Goal: Transaction & Acquisition: Book appointment/travel/reservation

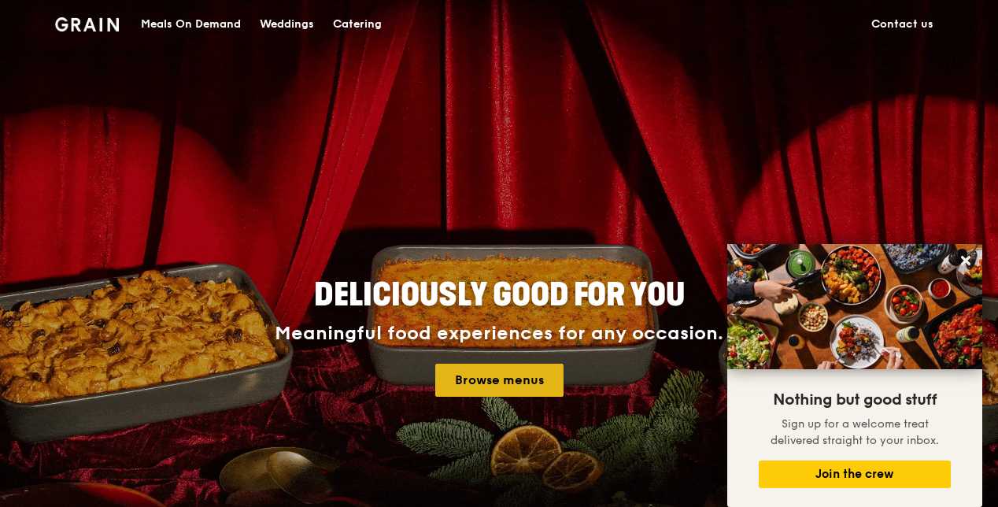
click at [518, 378] on link "Browse menus" at bounding box center [499, 379] width 128 height 33
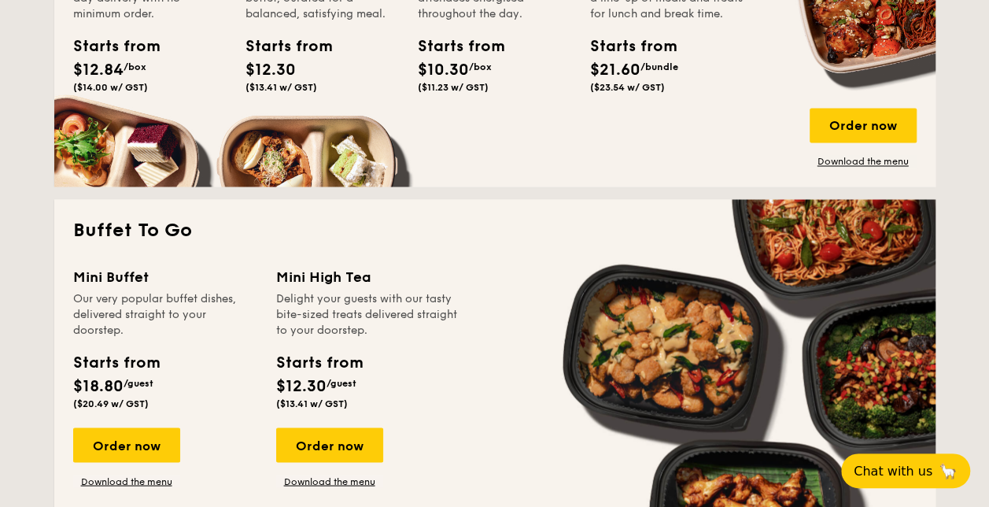
scroll to position [1287, 0]
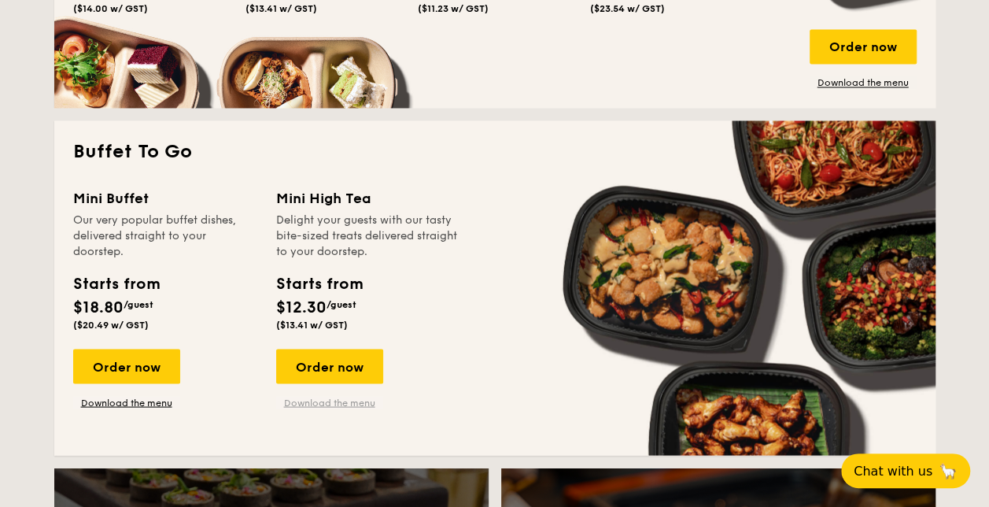
click at [367, 404] on link "Download the menu" at bounding box center [329, 402] width 107 height 13
click at [356, 366] on div "Order now" at bounding box center [329, 366] width 107 height 35
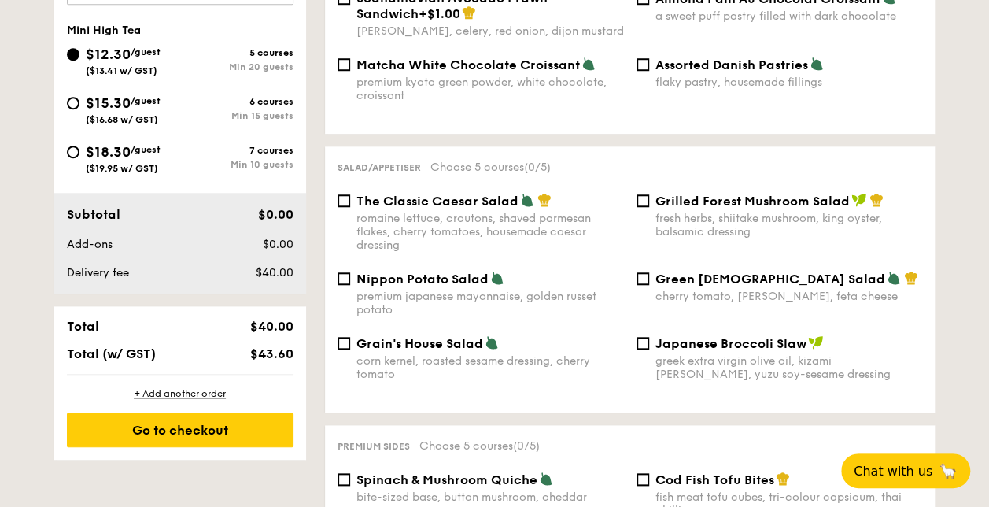
scroll to position [551, 0]
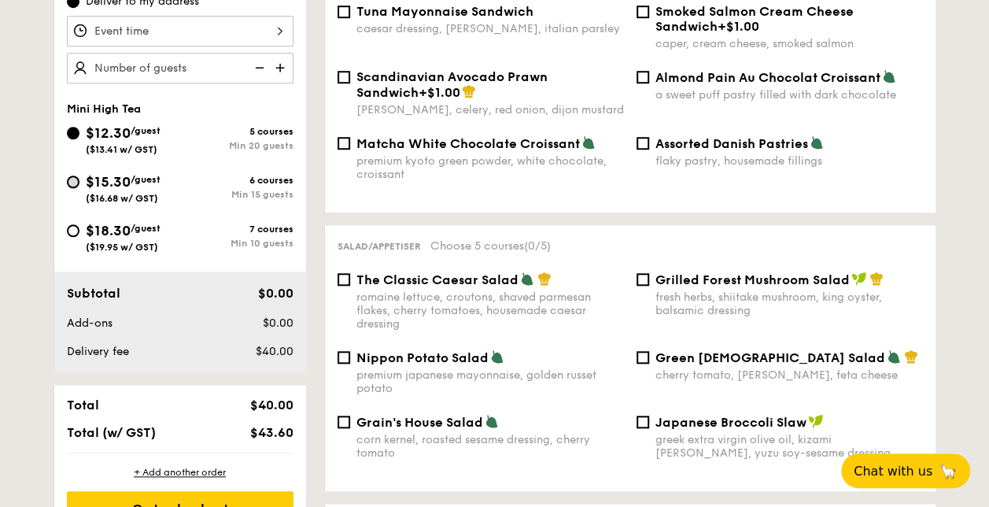
click at [79, 181] on input "$15.30 /guest ($16.68 w/ GST) 6 courses Min 15 guests" at bounding box center [73, 181] width 13 height 13
radio input "true"
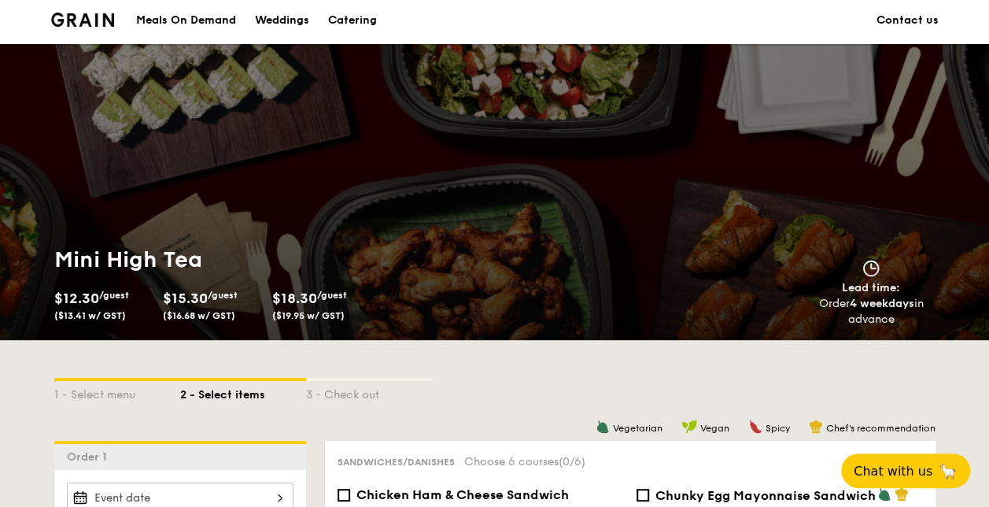
scroll to position [0, 0]
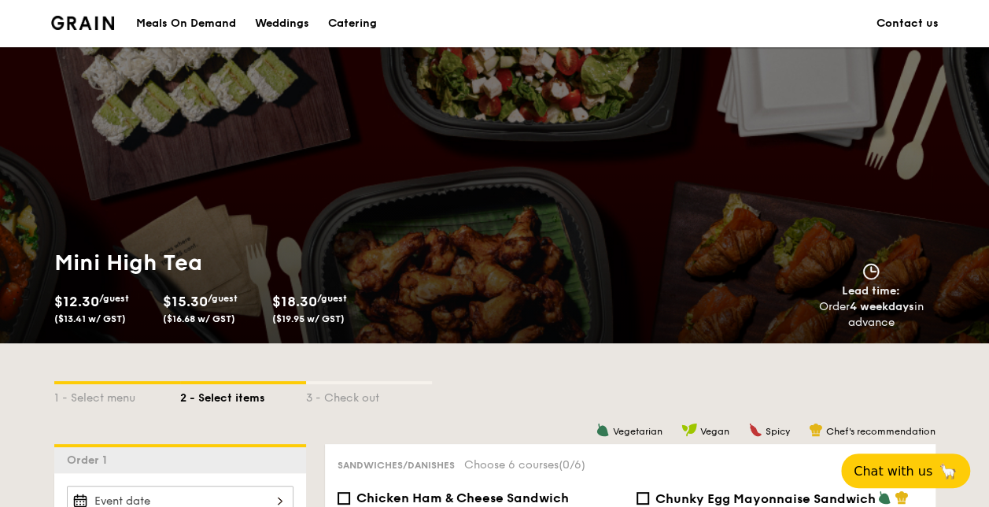
click at [341, 27] on div "Catering" at bounding box center [352, 23] width 49 height 47
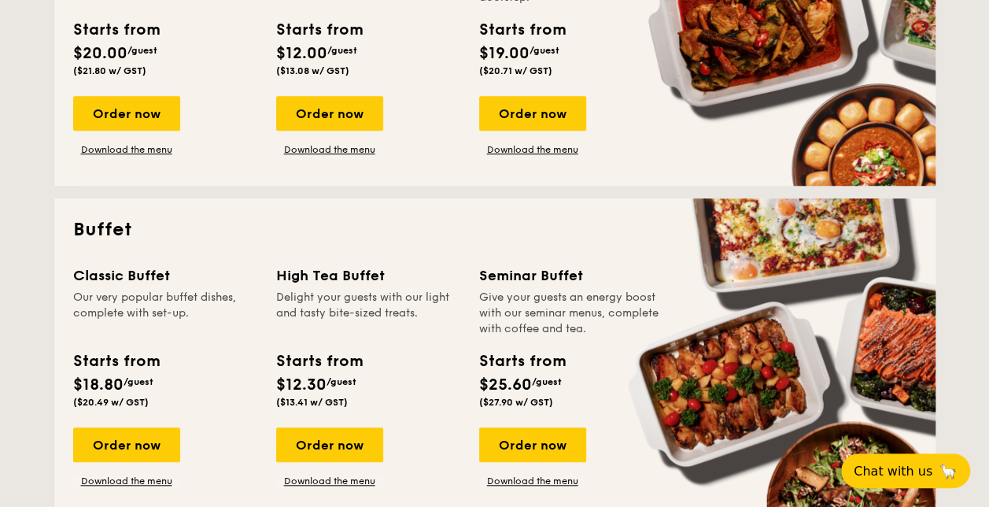
scroll to position [551, 0]
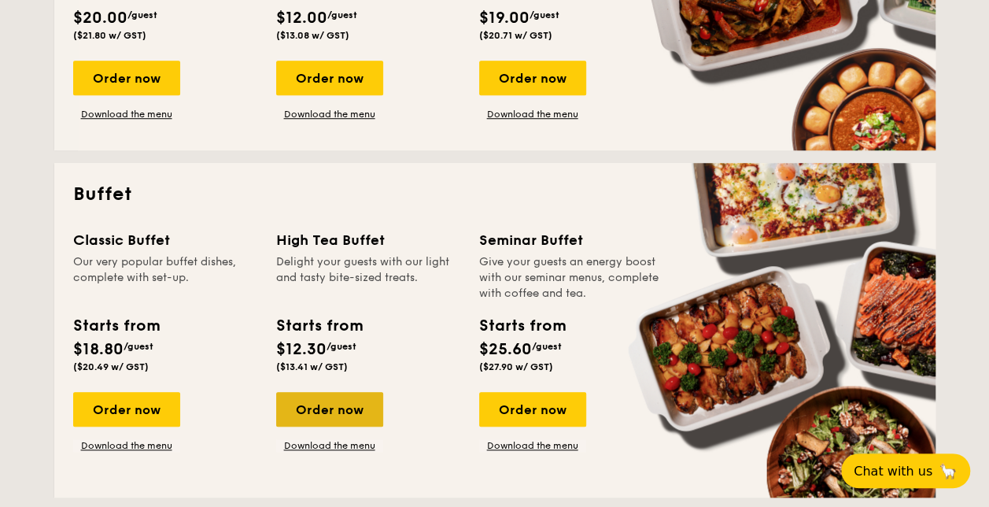
click at [334, 412] on div "Order now" at bounding box center [329, 409] width 107 height 35
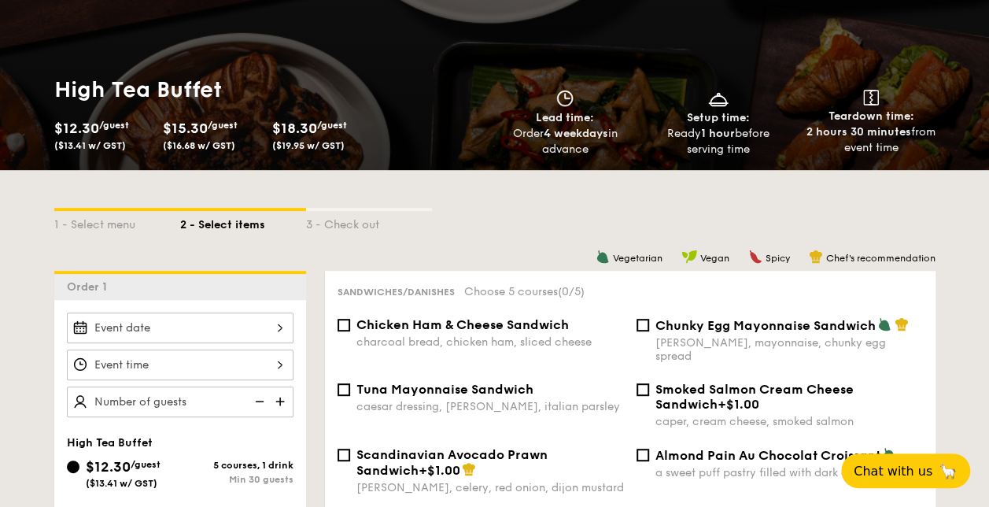
scroll to position [315, 0]
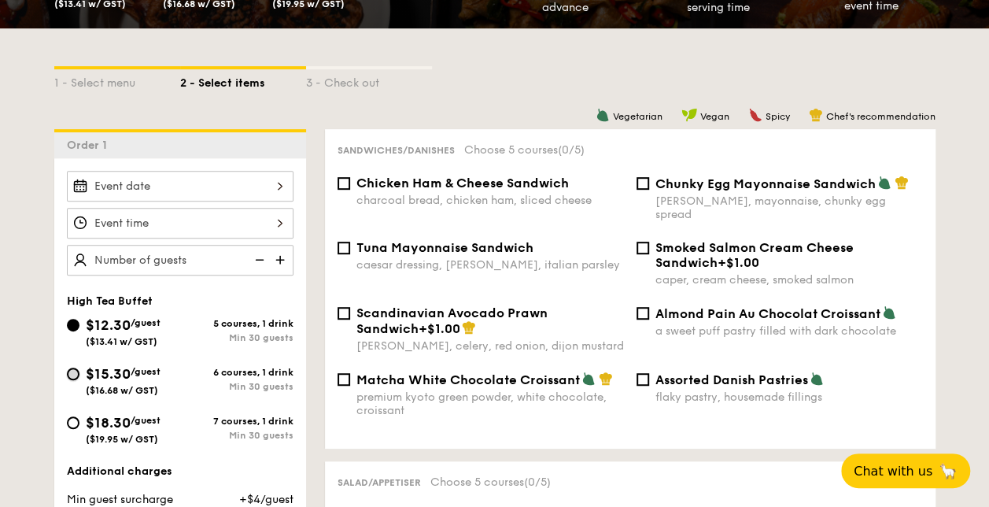
click at [74, 375] on input "$15.30 /guest ($16.68 w/ GST) 6 courses, 1 drink Min 30 guests" at bounding box center [73, 373] width 13 height 13
radio input "true"
click at [677, 186] on span "Chunky Egg Mayonnaise Sandwich" at bounding box center [765, 183] width 220 height 15
click at [649, 186] on input "Chunky Egg Mayonnaise Sandwich dijon mustard, mayonnaise, chunky egg spread" at bounding box center [642, 183] width 13 height 13
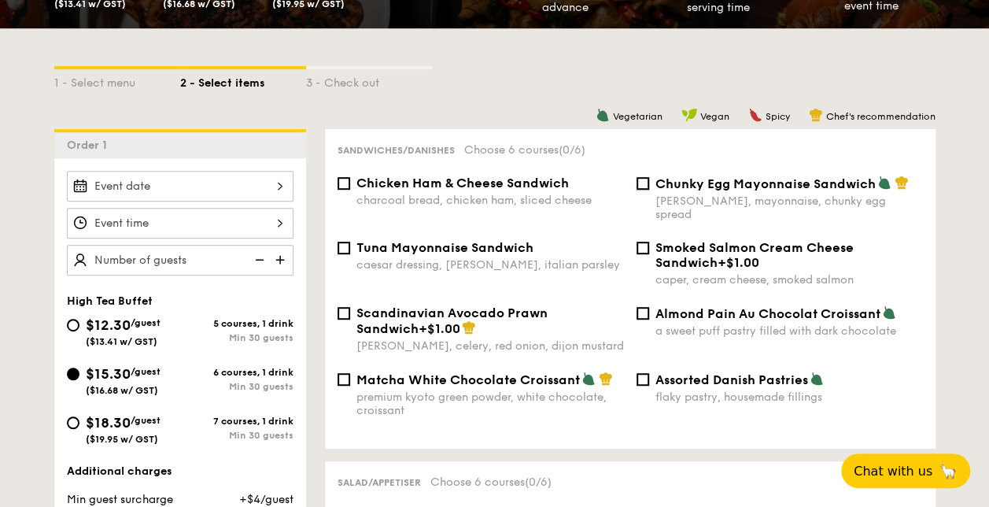
checkbox input "true"
click at [469, 390] on div "premium kyoto green powder, white chocolate, croissant" at bounding box center [490, 403] width 268 height 27
click at [350, 386] on input "Matcha White Chocolate Croissant premium kyoto green powder, white chocolate, c…" at bounding box center [344, 379] width 13 height 13
checkbox input "true"
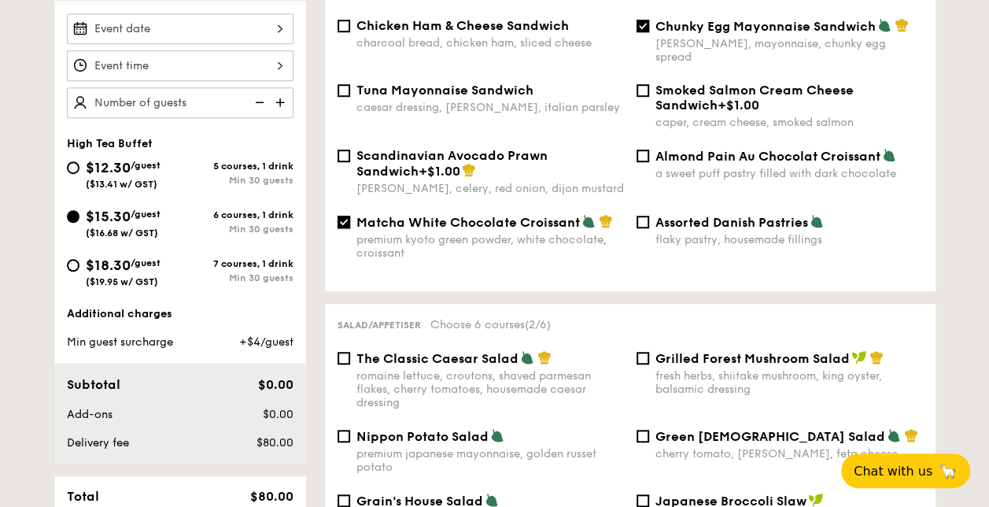
scroll to position [551, 0]
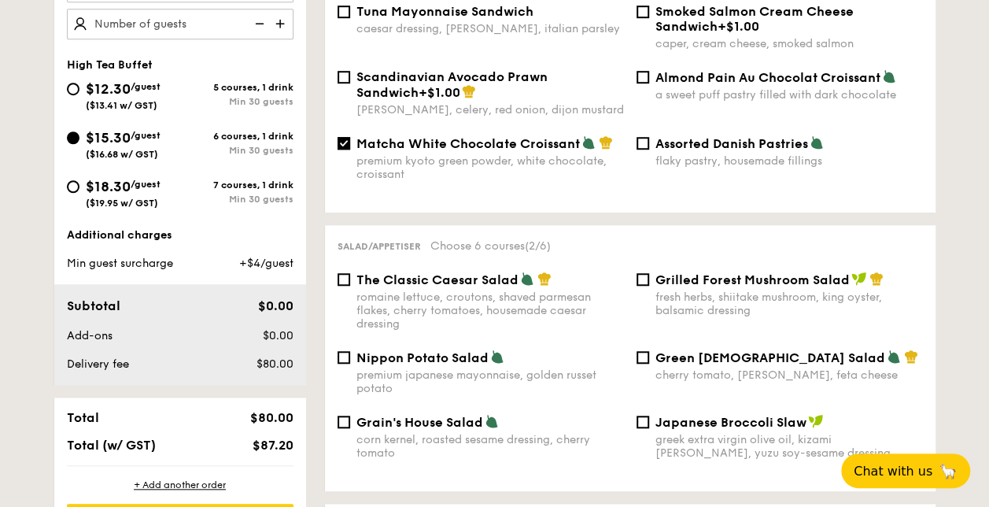
click at [684, 290] on div "fresh herbs, shiitake mushroom, king oyster, balsamic dressing" at bounding box center [789, 303] width 268 height 27
click at [649, 286] on input "Grilled Forest Mushroom Salad fresh herbs, shiitake mushroom, king oyster, bals…" at bounding box center [642, 279] width 13 height 13
checkbox input "true"
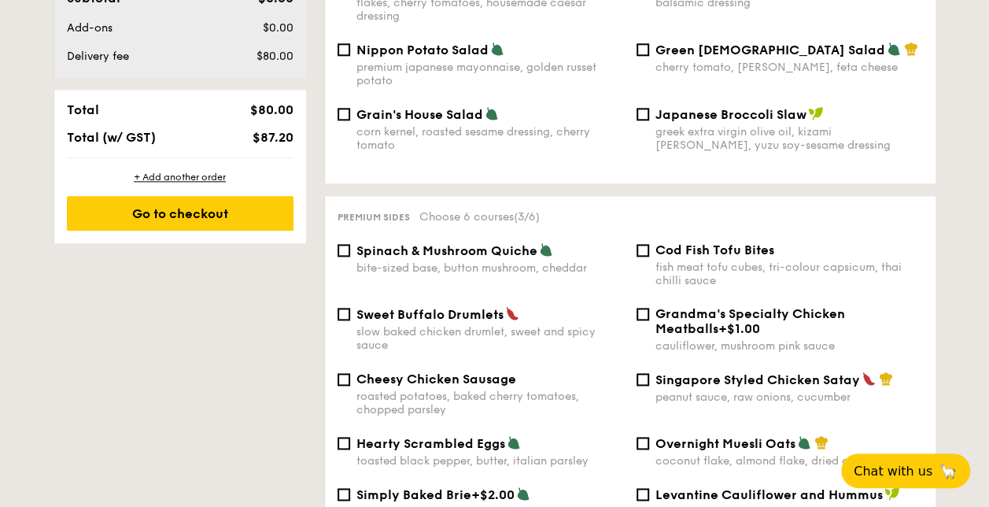
scroll to position [865, 0]
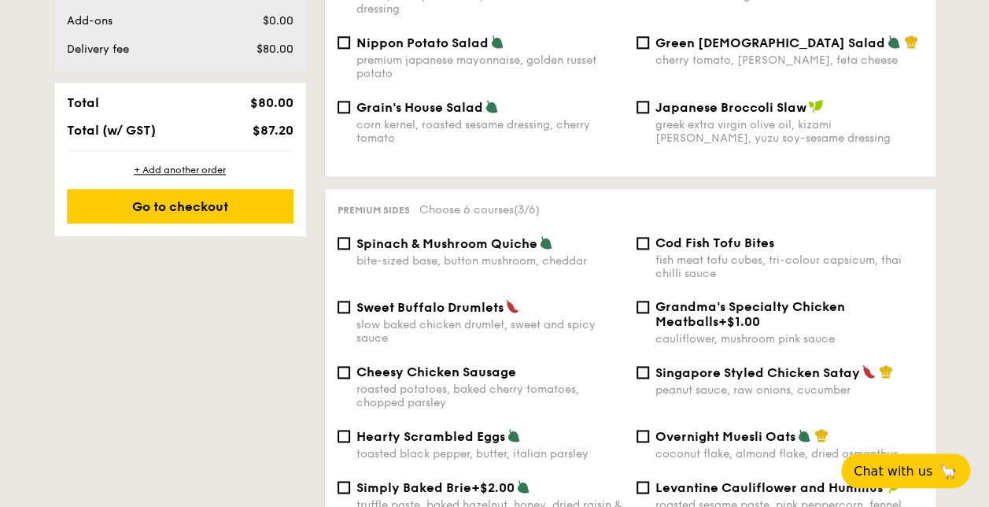
click at [496, 254] on div "bite-sized base, button mushroom, cheddar" at bounding box center [490, 260] width 268 height 13
click at [350, 247] on input "Spinach & Mushroom Quiche bite-sized base, button mushroom, cheddar" at bounding box center [344, 243] width 13 height 13
checkbox input "true"
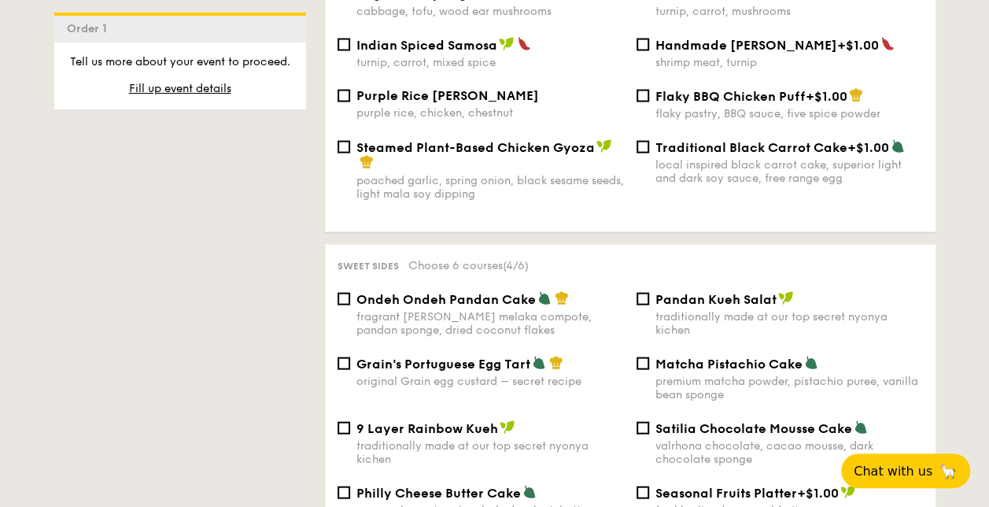
scroll to position [1574, 0]
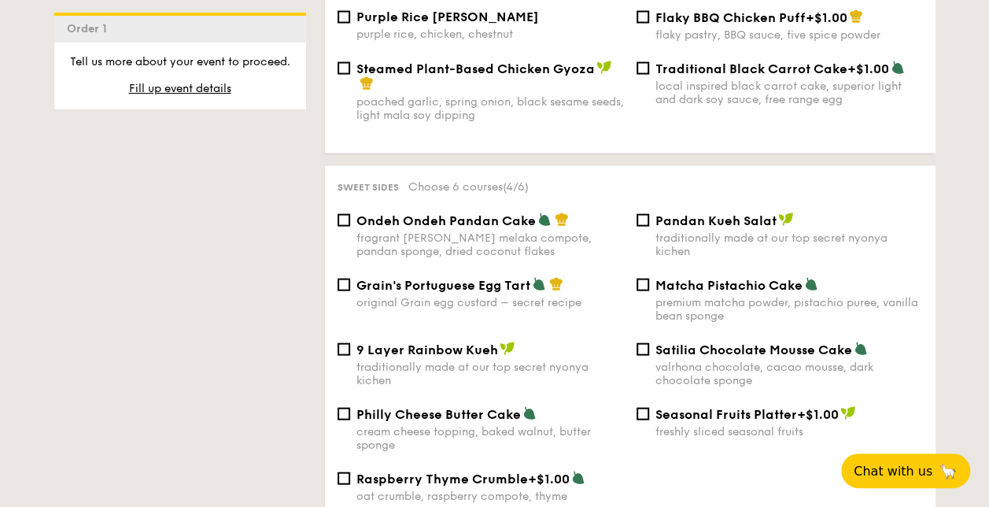
click at [484, 232] on div "fragrant [PERSON_NAME] melaka compote, pandan sponge, dried coconut flakes" at bounding box center [490, 244] width 268 height 27
click at [350, 227] on input "Ondeh Ondeh Pandan Cake fragrant [PERSON_NAME] melaka compote, pandan sponge, d…" at bounding box center [344, 220] width 13 height 13
checkbox input "true"
click at [721, 304] on div "premium matcha powder, pistachio puree, vanilla bean sponge" at bounding box center [789, 309] width 268 height 27
click at [649, 291] on input "Matcha Pistachio Cake premium matcha powder, pistachio puree, vanilla bean spon…" at bounding box center [642, 285] width 13 height 13
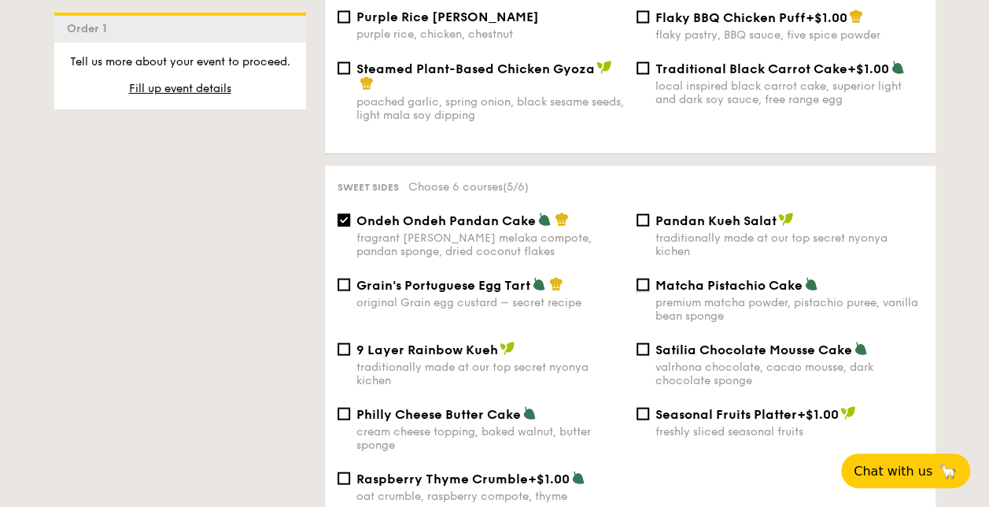
checkbox input "true"
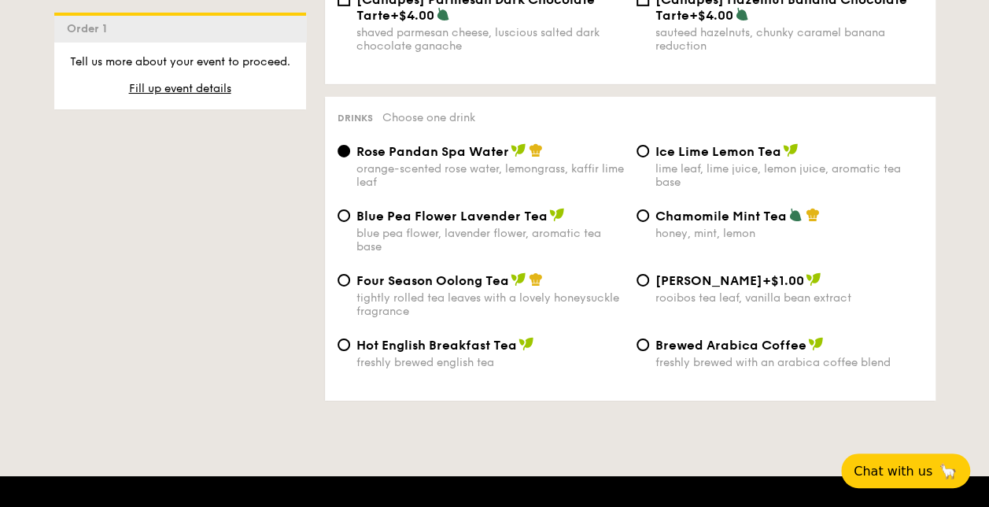
scroll to position [2439, 0]
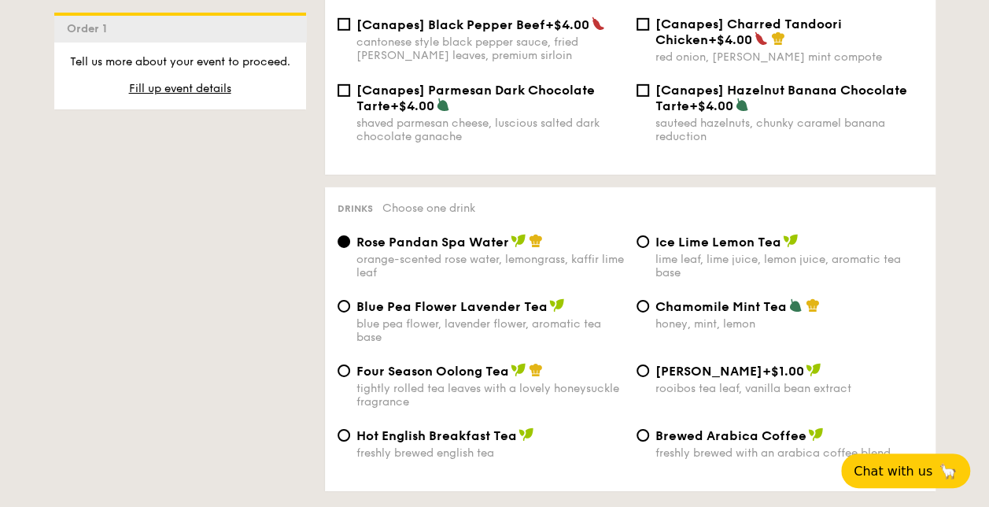
click at [716, 239] on span "Ice Lime Lemon Tea" at bounding box center [718, 241] width 126 height 15
click at [649, 239] on input "Ice Lime Lemon Tea lime leaf, lime juice, lemon juice, aromatic tea base" at bounding box center [642, 241] width 13 height 13
radio input "true"
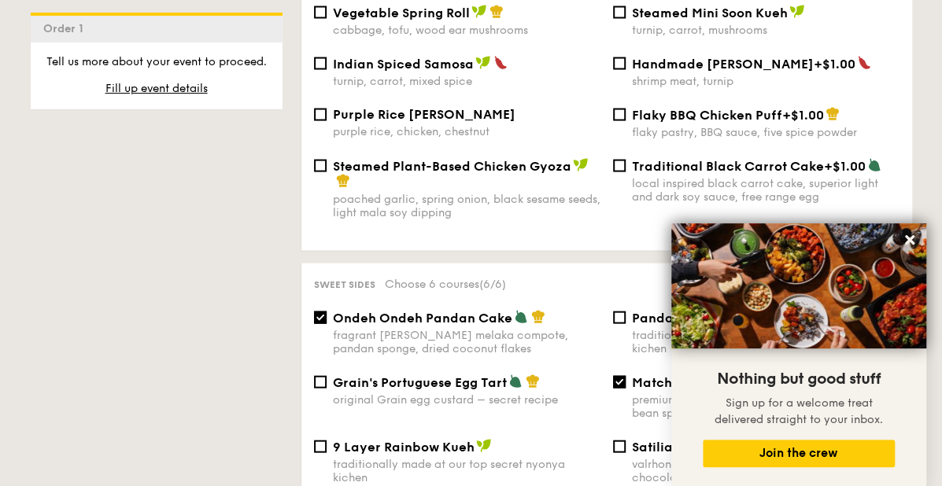
scroll to position [1496, 0]
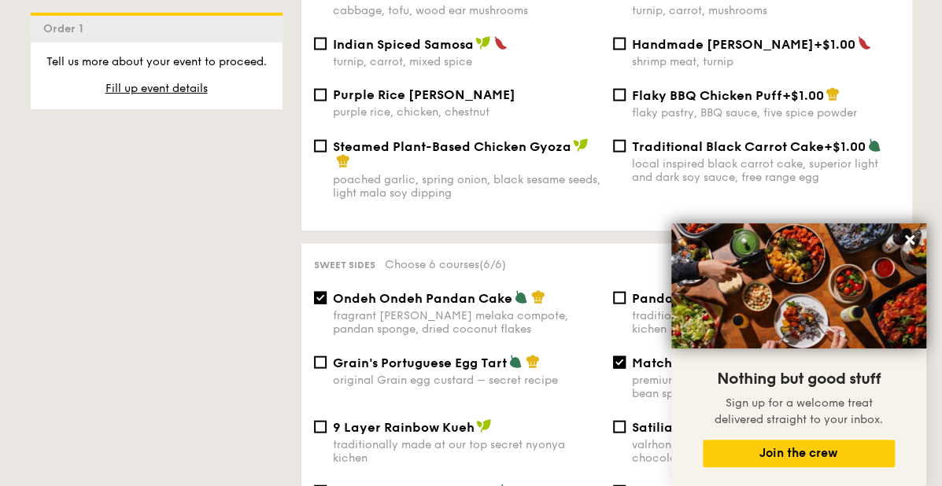
click at [540, 149] on span "Steamed Plant-Based Chicken Gyoza" at bounding box center [452, 146] width 238 height 15
click at [327, 149] on input "Steamed Plant-Based Chicken Gyoza poached garlic, spring onion, black sesame se…" at bounding box center [320, 146] width 13 height 13
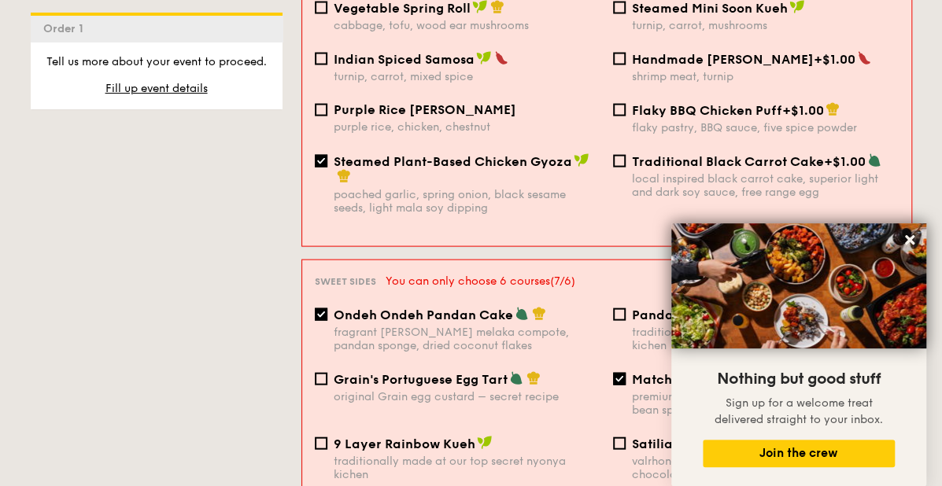
click at [527, 154] on span "Steamed Plant-Based Chicken Gyoza" at bounding box center [453, 161] width 238 height 15
click at [327, 155] on input "Steamed Plant-Based Chicken Gyoza poached garlic, spring onion, black sesame se…" at bounding box center [321, 161] width 13 height 13
checkbox input "false"
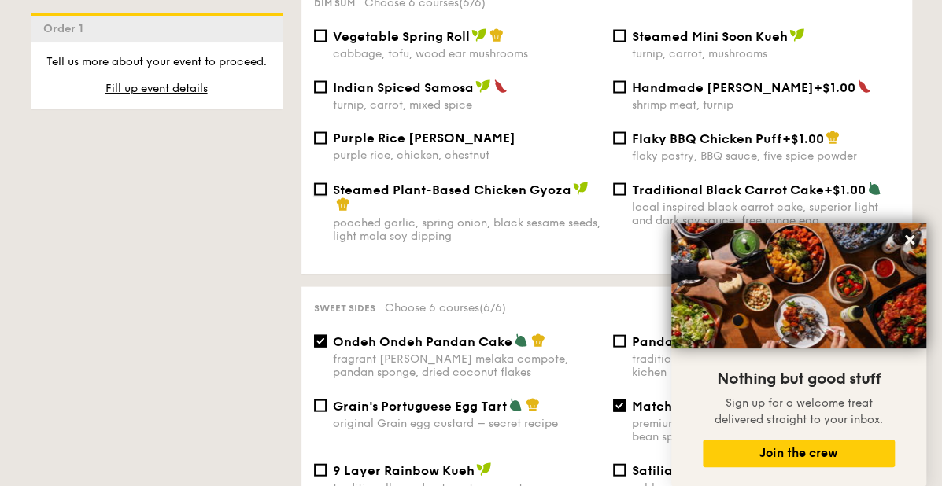
scroll to position [1417, 0]
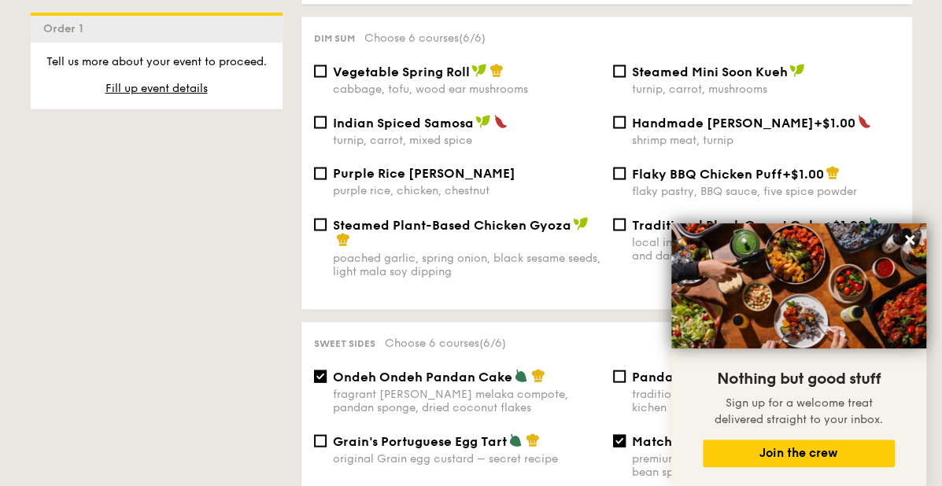
click at [751, 77] on div "Steamed Mini Soon Kueh turnip, carrot, mushrooms" at bounding box center [766, 80] width 268 height 32
click at [625, 77] on input "Steamed Mini Soon Kueh turnip, carrot, mushrooms" at bounding box center [619, 71] width 13 height 13
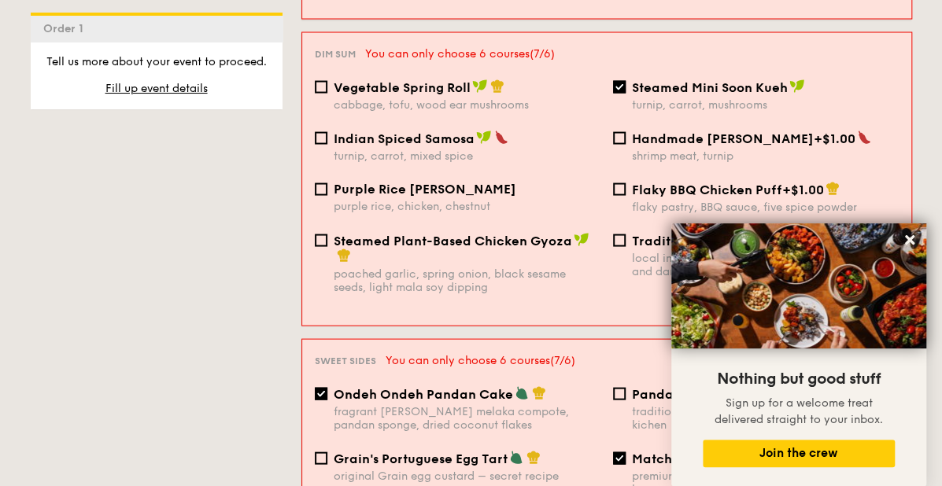
click at [751, 79] on div "Steamed Mini Soon Kueh turnip, carrot, mushrooms" at bounding box center [765, 95] width 267 height 32
click at [625, 81] on input "Steamed Mini Soon Kueh turnip, carrot, mushrooms" at bounding box center [619, 87] width 13 height 13
checkbox input "false"
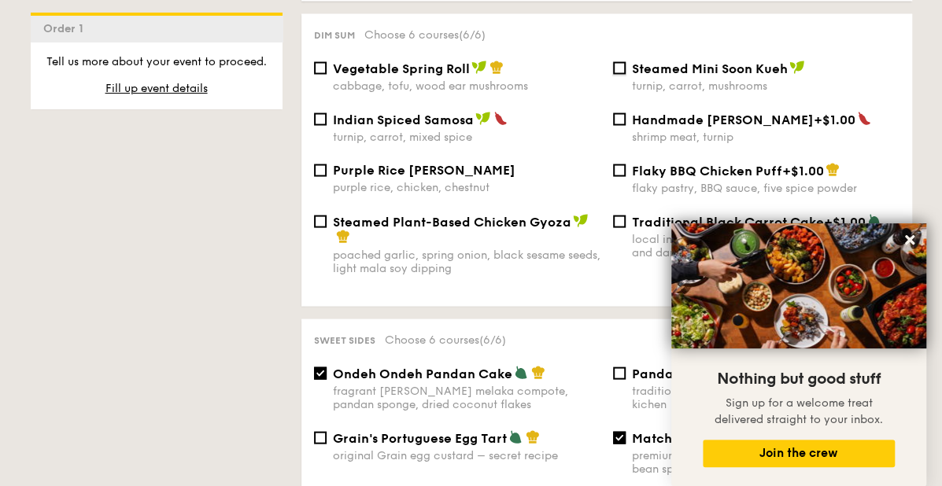
scroll to position [1417, 0]
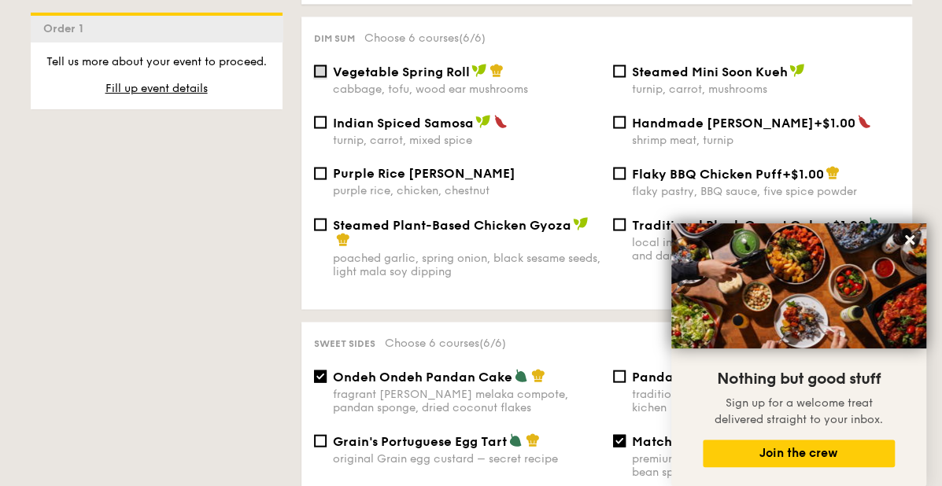
click at [321, 70] on input "Vegetable Spring Roll cabbage, tofu, wood ear mushrooms" at bounding box center [320, 71] width 13 height 13
checkbox input "true"
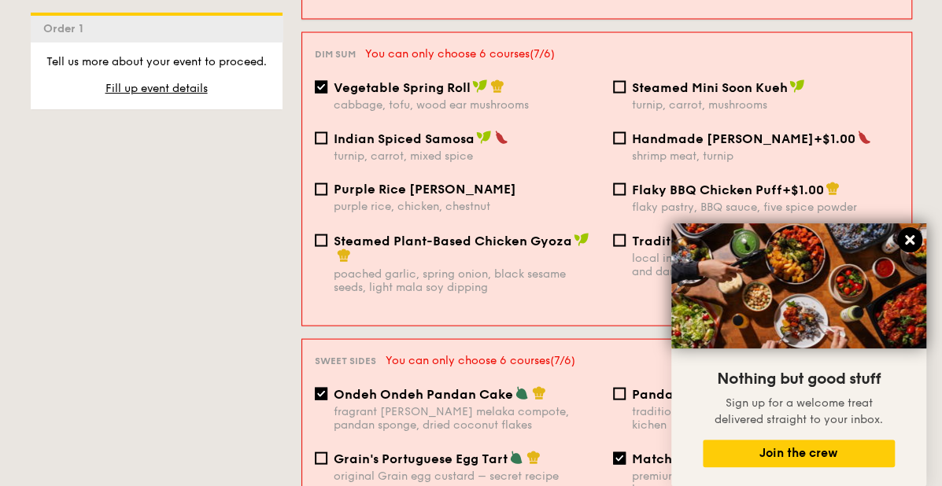
click at [911, 240] on icon at bounding box center [909, 239] width 9 height 9
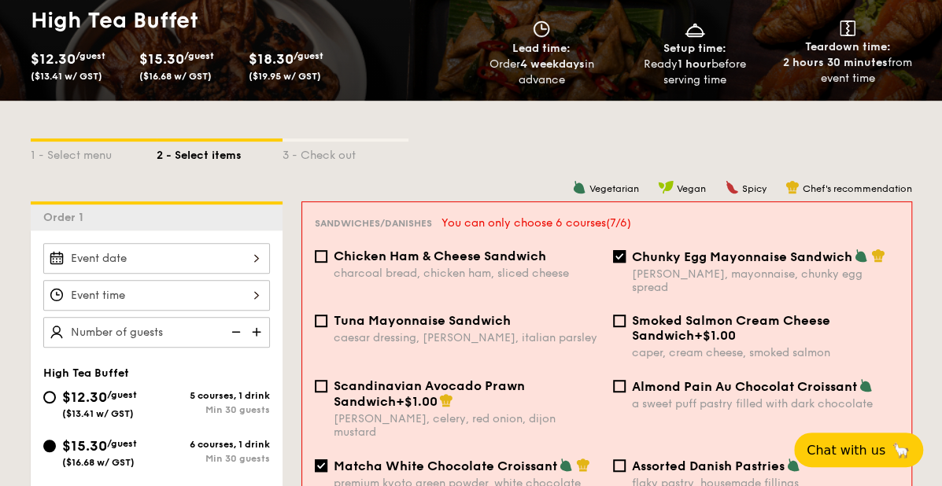
scroll to position [315, 0]
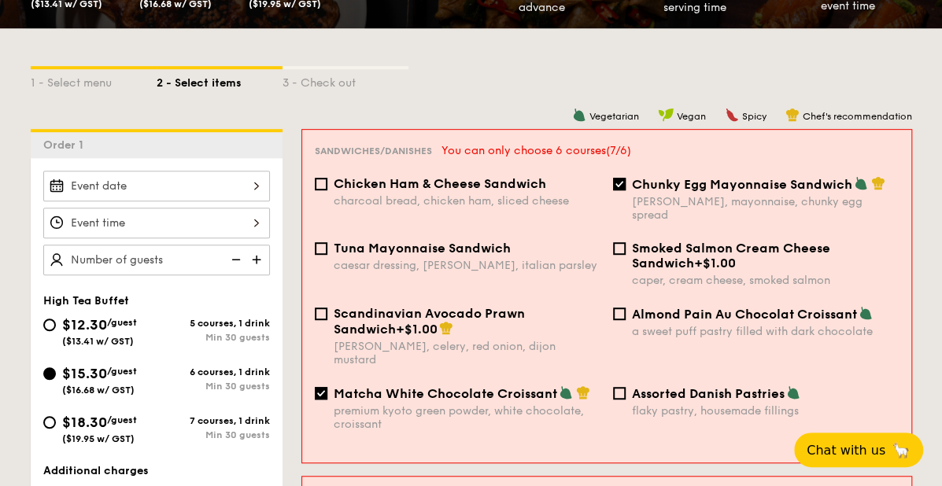
click at [490, 386] on span "Matcha White Chocolate Croissant" at bounding box center [445, 393] width 223 height 15
click at [327, 387] on input "Matcha White Chocolate Croissant premium kyoto green powder, white chocolate, c…" at bounding box center [321, 393] width 13 height 13
checkbox input "false"
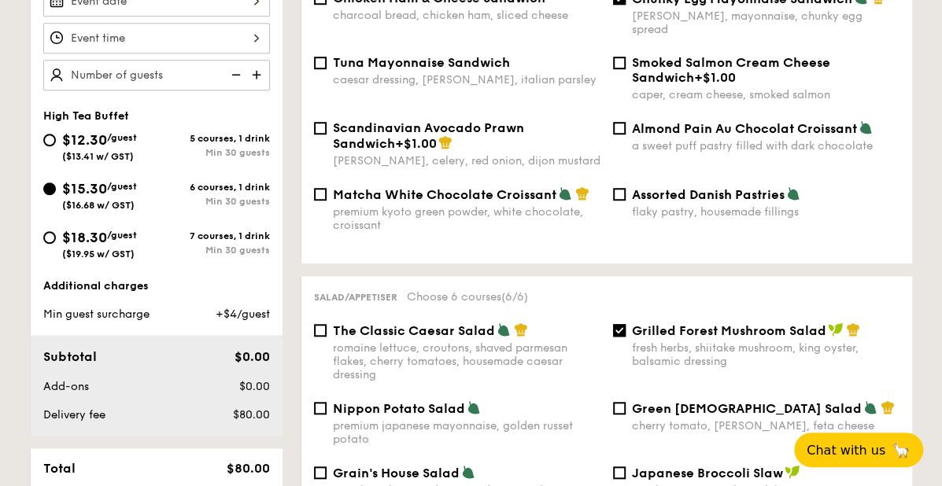
scroll to position [421, 0]
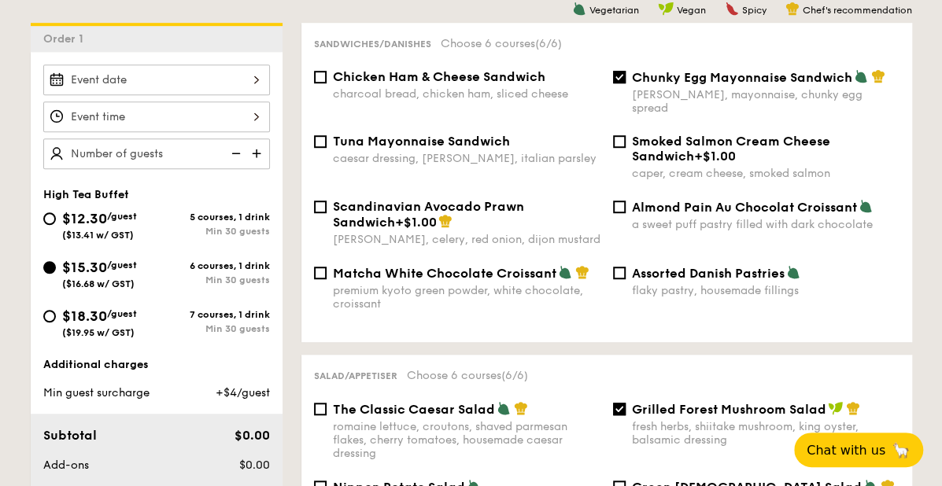
click at [244, 76] on div at bounding box center [156, 80] width 227 height 31
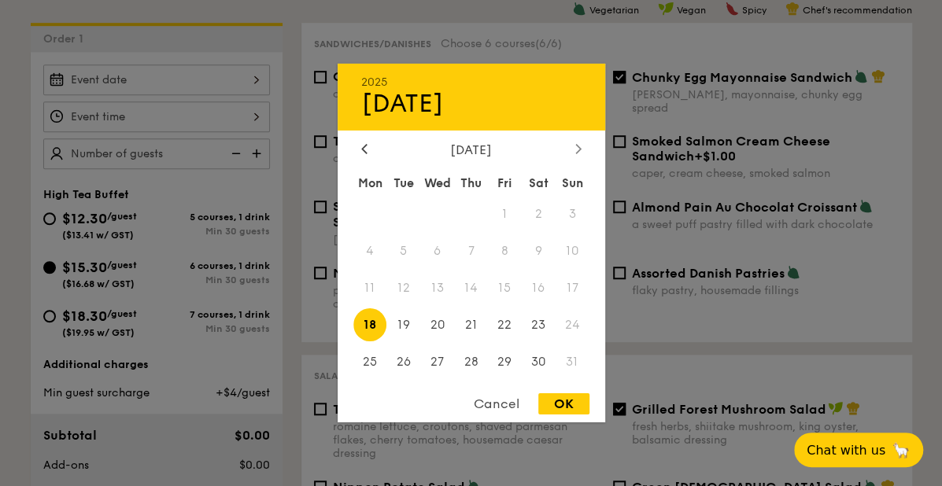
click at [579, 147] on icon at bounding box center [577, 148] width 5 height 9
click at [434, 252] on span "10" at bounding box center [437, 251] width 34 height 34
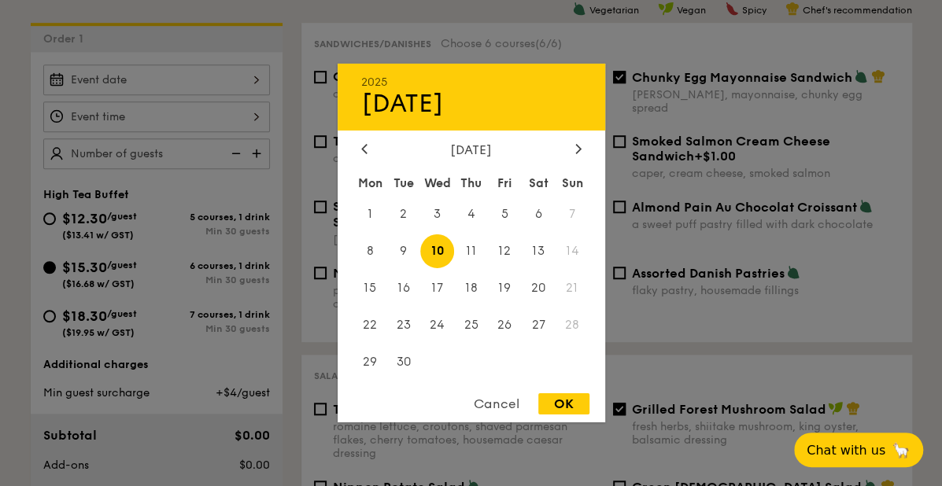
click at [566, 408] on div "OK" at bounding box center [563, 403] width 51 height 21
type input "[DATE]"
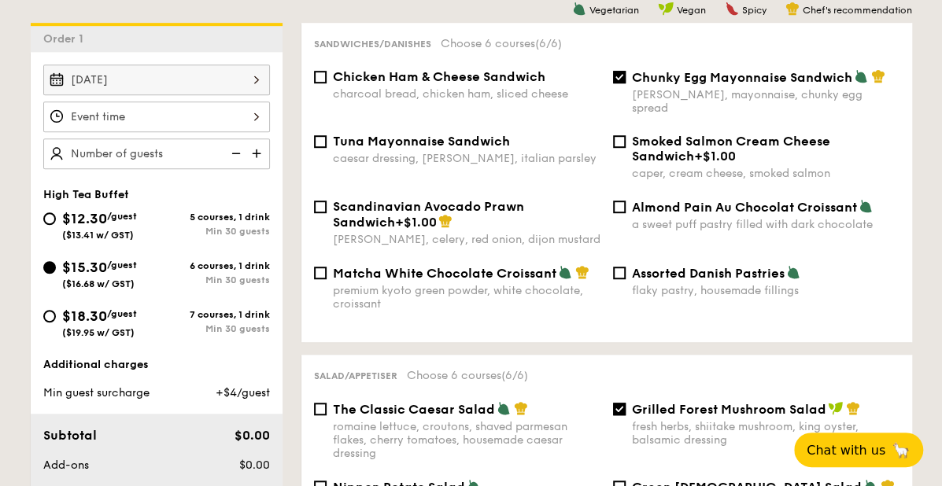
click at [255, 117] on div at bounding box center [156, 116] width 227 height 31
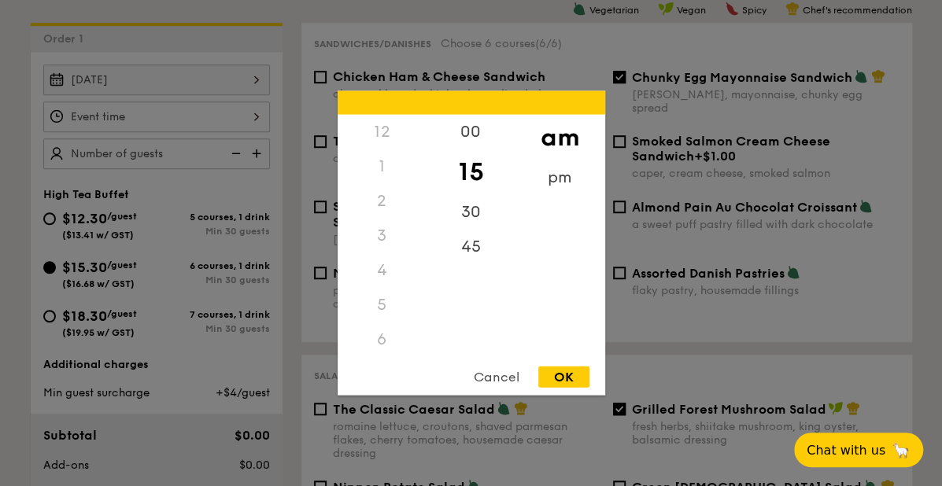
scroll to position [173, 0]
drag, startPoint x: 383, startPoint y: 274, endPoint x: 366, endPoint y: 159, distance: 116.2
click at [366, 159] on div "12 1 2 3 4 5 6 7 8 9 10 11" at bounding box center [382, 235] width 89 height 240
click at [375, 349] on div "11" at bounding box center [382, 357] width 89 height 46
click at [554, 181] on div "pm" at bounding box center [559, 184] width 89 height 46
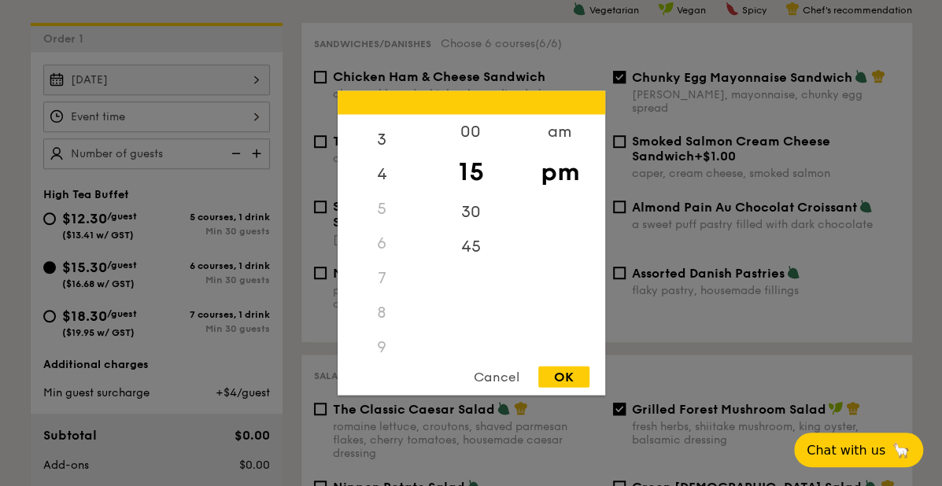
scroll to position [0, 0]
click at [387, 173] on div "1" at bounding box center [382, 172] width 89 height 46
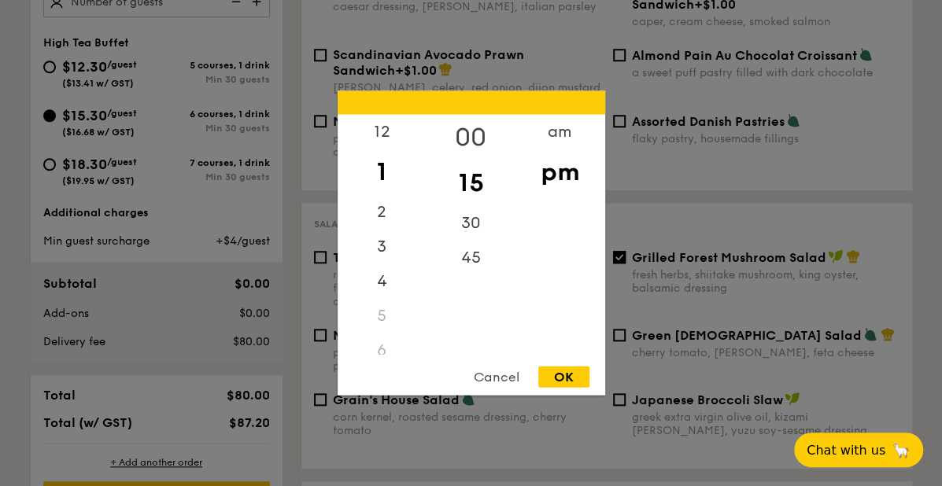
scroll to position [578, 0]
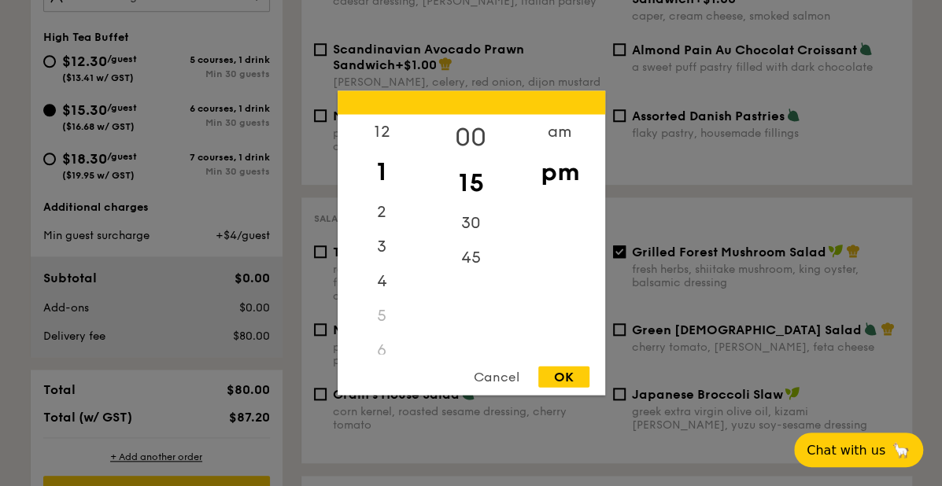
click at [464, 133] on div "00" at bounding box center [470, 138] width 89 height 46
click at [557, 378] on div "OK" at bounding box center [563, 377] width 51 height 21
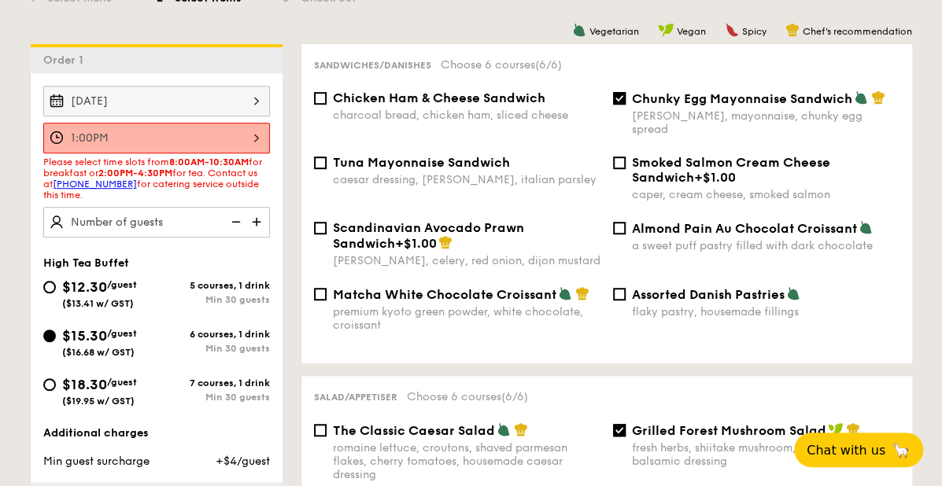
scroll to position [392, 0]
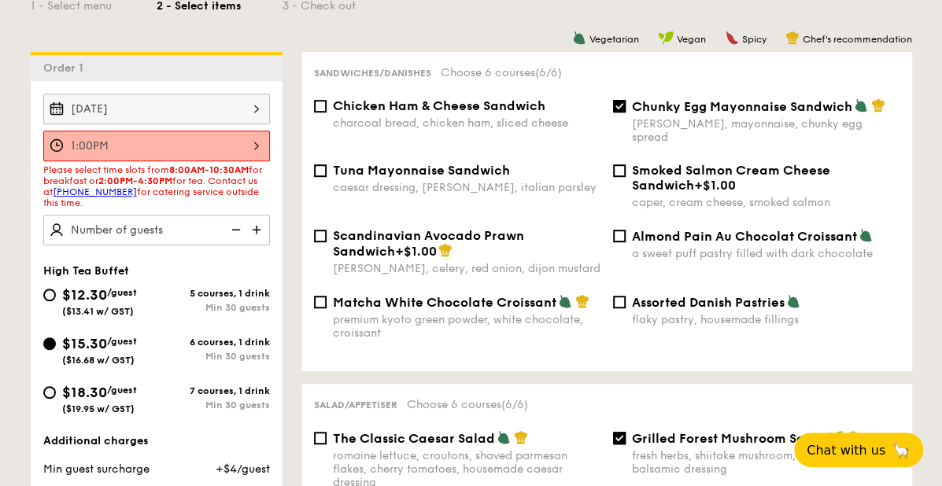
click at [259, 140] on div "1:00PM" at bounding box center [156, 146] width 227 height 31
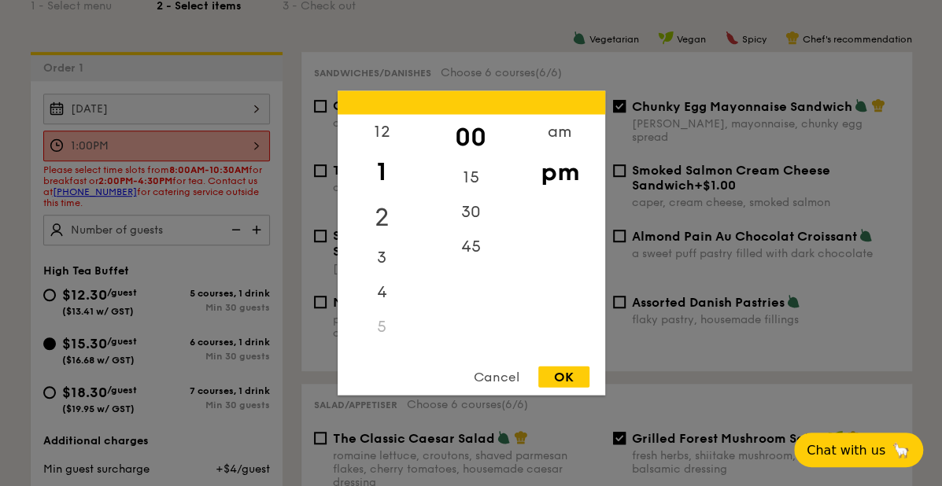
click at [381, 208] on div "2" at bounding box center [382, 218] width 89 height 46
click at [570, 383] on div "OK" at bounding box center [563, 377] width 51 height 21
type input "2:00PM"
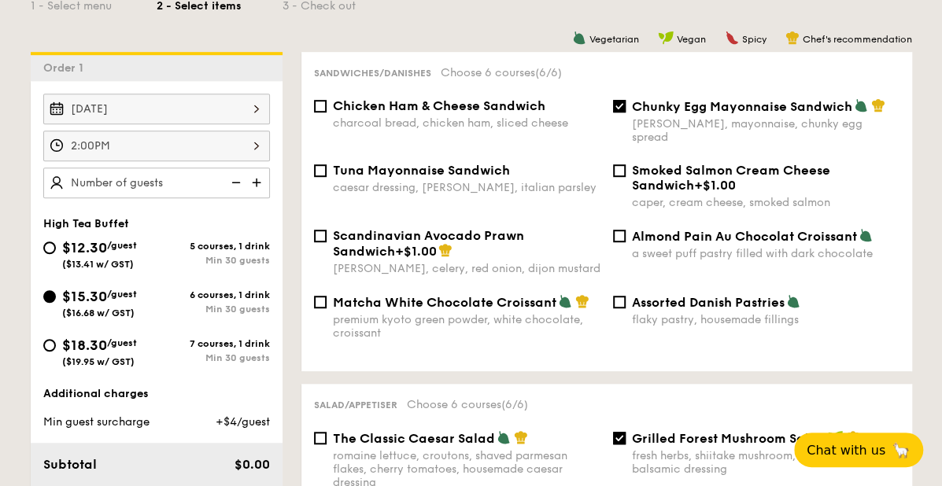
click at [247, 182] on img at bounding box center [258, 183] width 24 height 30
click at [264, 177] on img at bounding box center [258, 183] width 24 height 30
click at [262, 177] on img at bounding box center [258, 183] width 24 height 30
type input "30 guests"
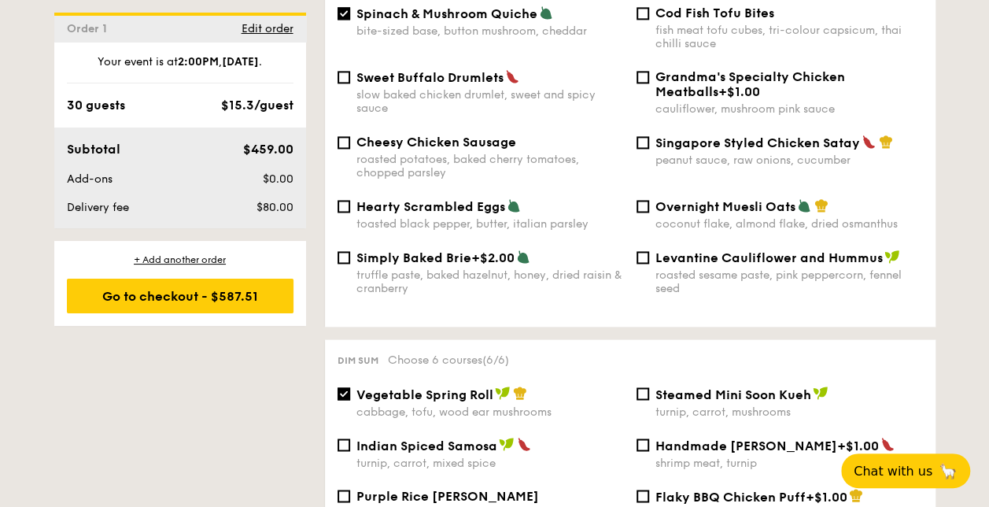
scroll to position [1336, 0]
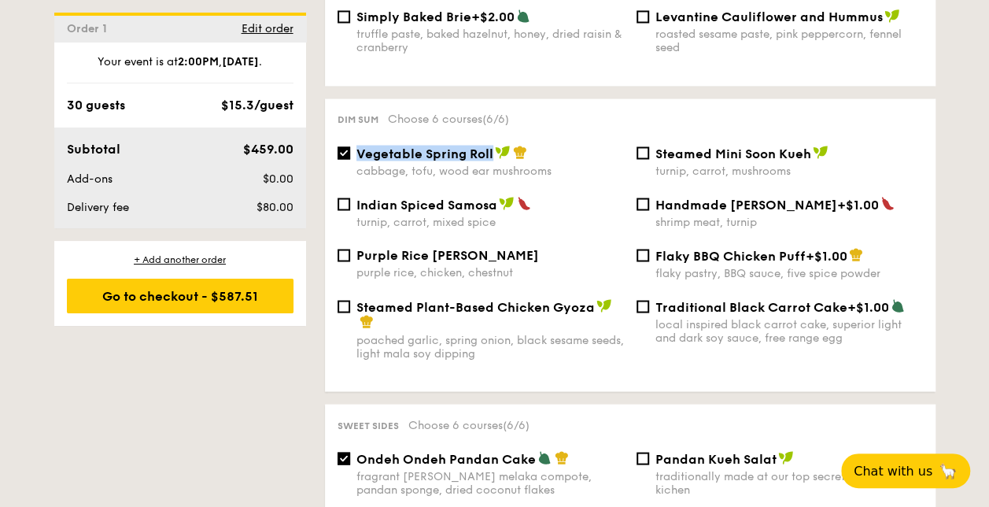
drag, startPoint x: 360, startPoint y: 149, endPoint x: 494, endPoint y: 154, distance: 134.6
click at [494, 154] on div "Vegetable Spring Roll" at bounding box center [490, 153] width 268 height 16
copy span "Vegetable Spring Roll"
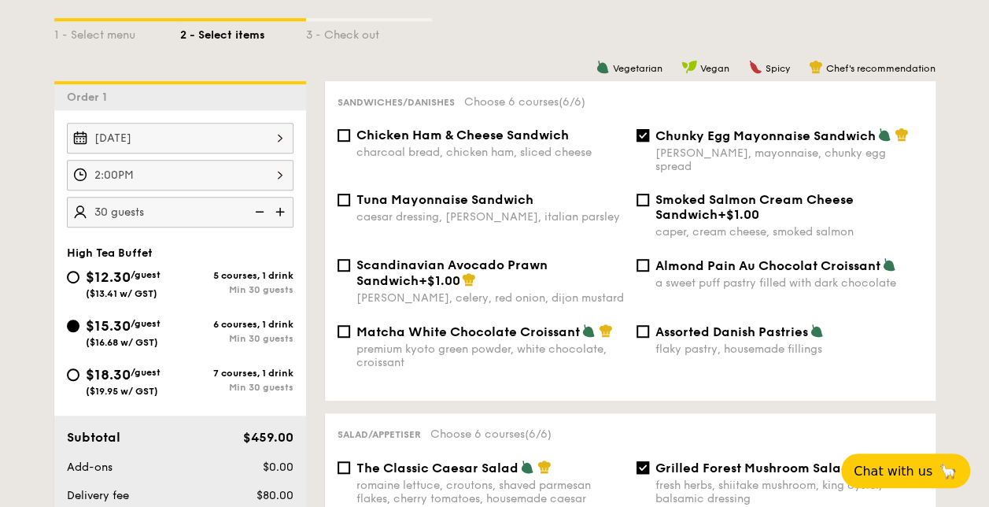
scroll to position [392, 0]
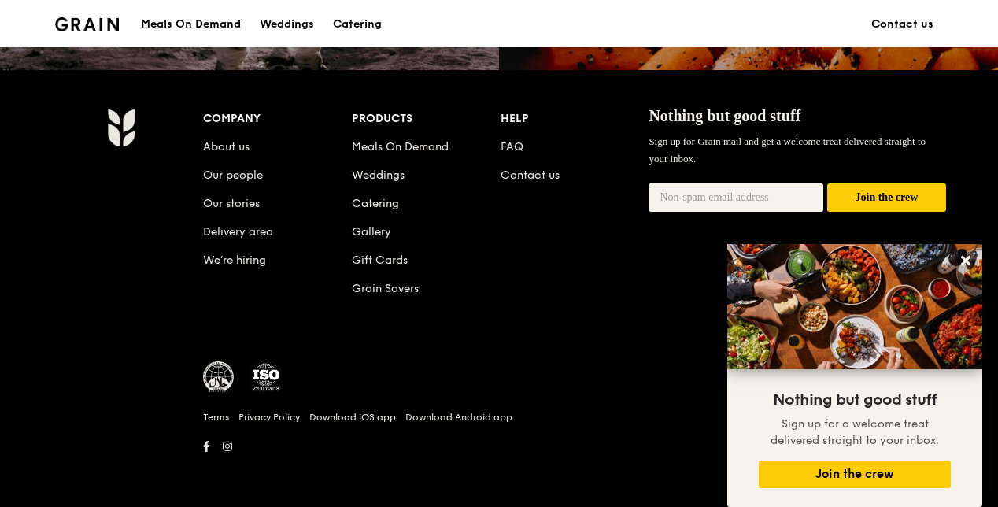
scroll to position [1250, 0]
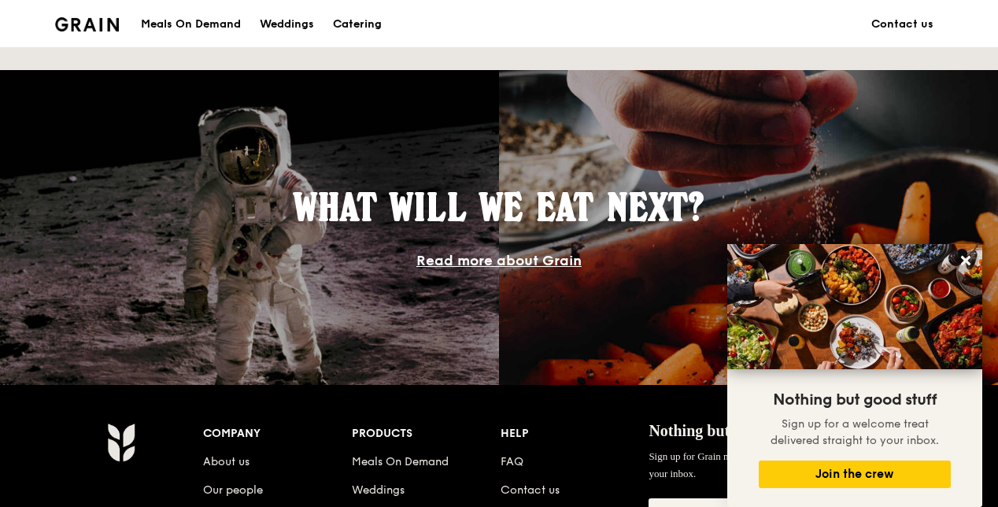
click at [357, 14] on div "Catering" at bounding box center [357, 24] width 49 height 47
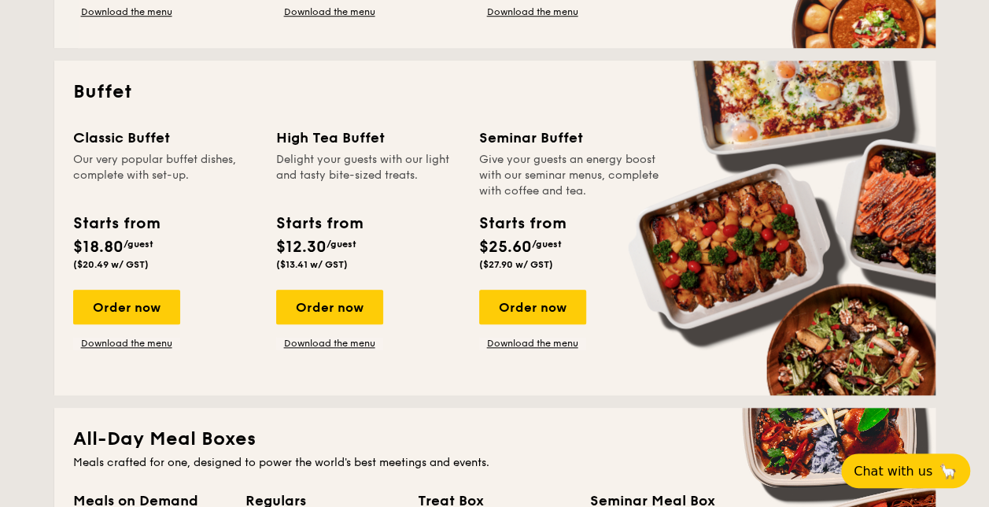
scroll to position [629, 0]
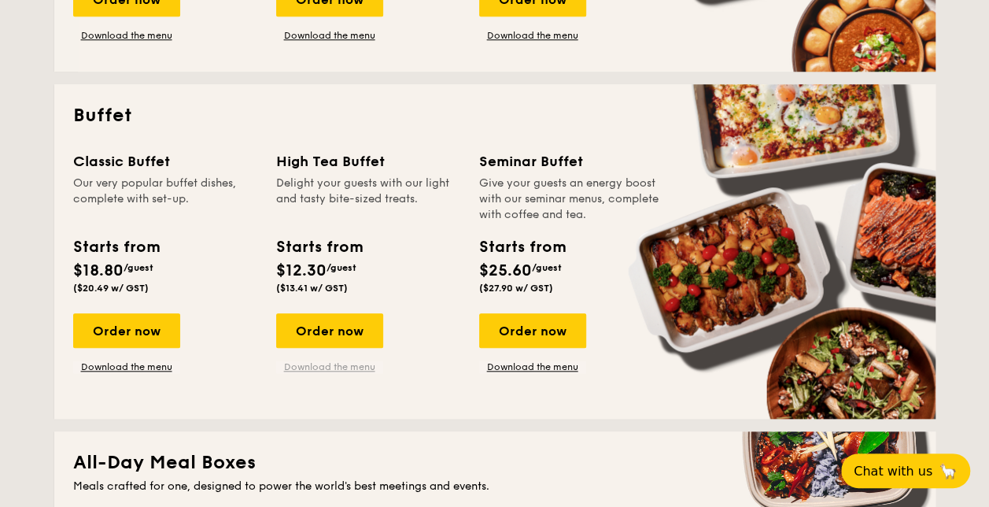
click at [359, 367] on link "Download the menu" at bounding box center [329, 366] width 107 height 13
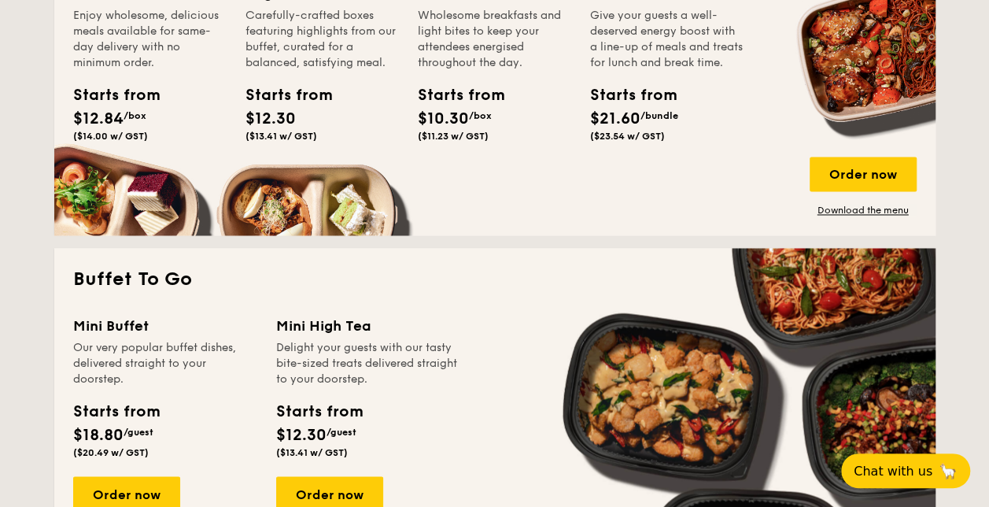
scroll to position [1180, 0]
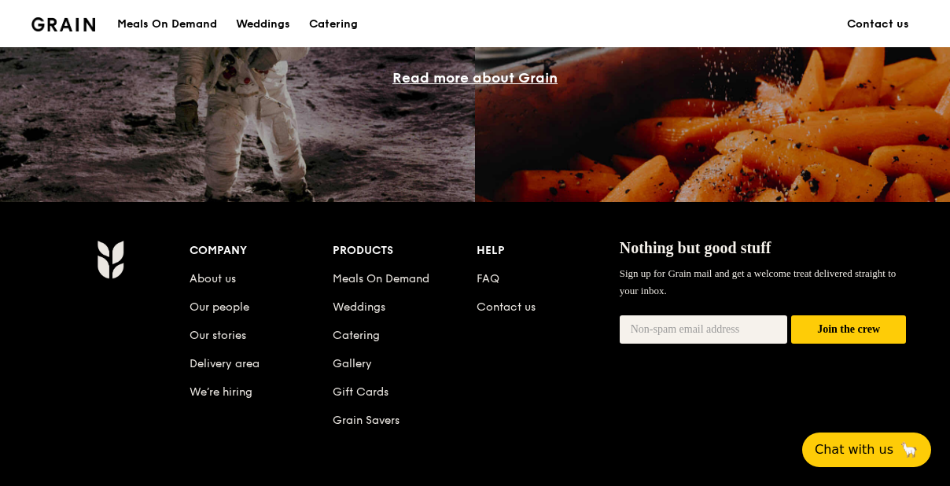
scroll to position [1470, 0]
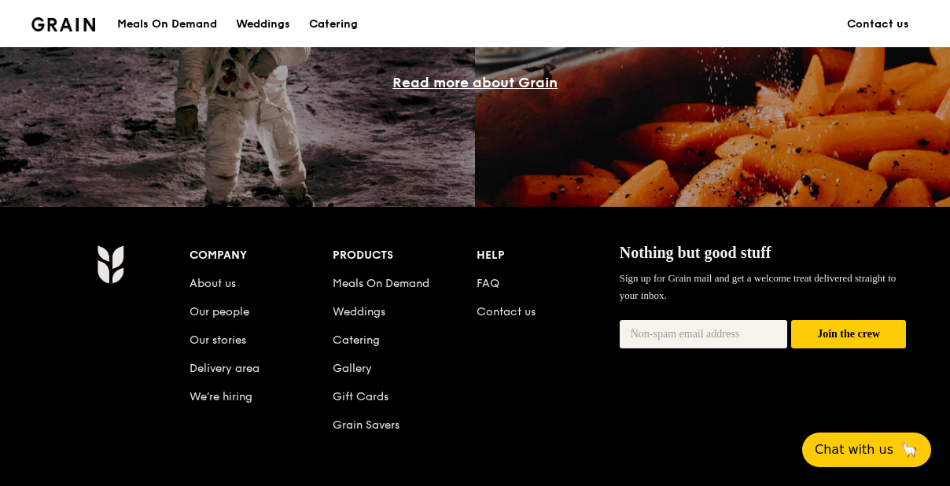
click at [343, 22] on div "Catering" at bounding box center [333, 24] width 49 height 47
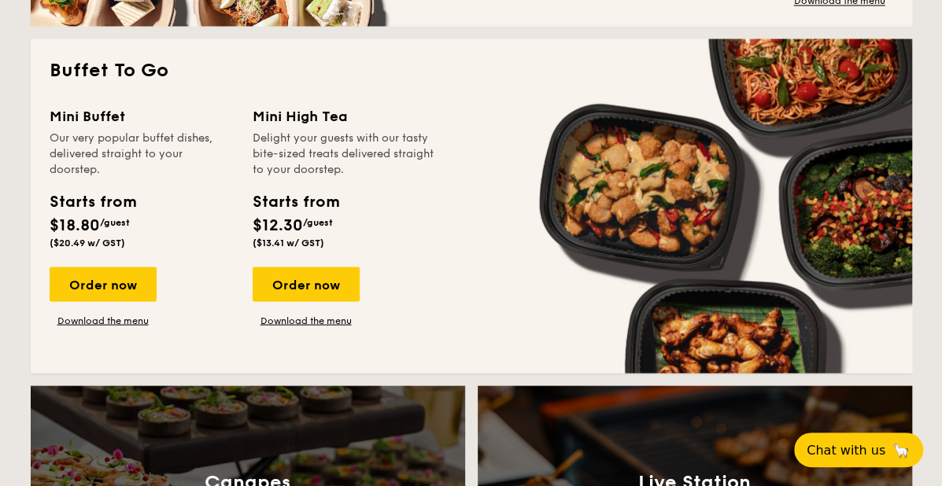
scroll to position [1338, 0]
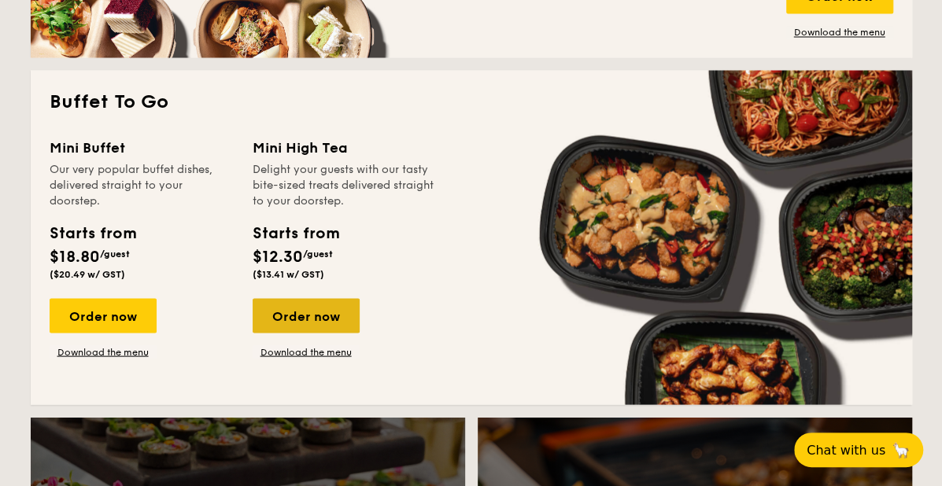
click at [334, 323] on div "Order now" at bounding box center [306, 315] width 107 height 35
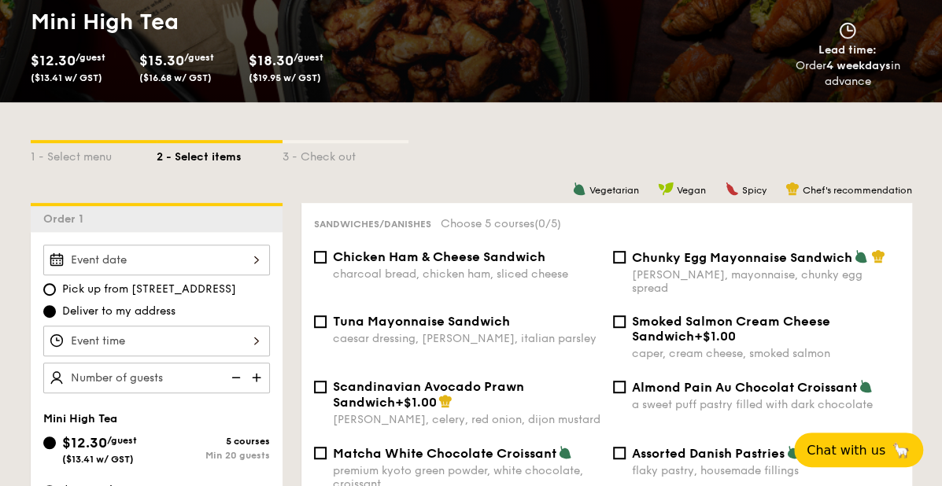
scroll to position [315, 0]
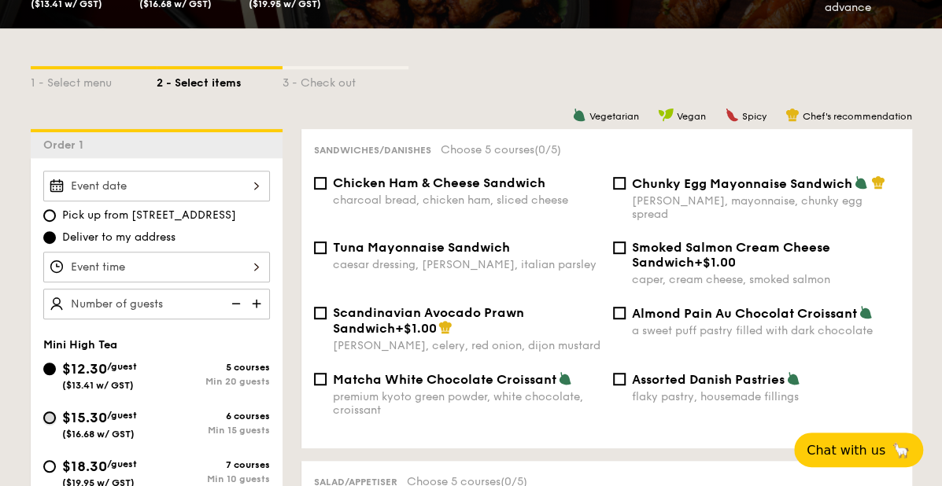
click at [52, 419] on input "$15.30 /guest ($16.68 w/ GST) 6 courses Min 15 guests" at bounding box center [49, 417] width 13 height 13
radio input "true"
click at [620, 188] on input "Chunky Egg Mayonnaise Sandwich dijon mustard, mayonnaise, chunky egg spread" at bounding box center [619, 183] width 13 height 13
checkbox input "true"
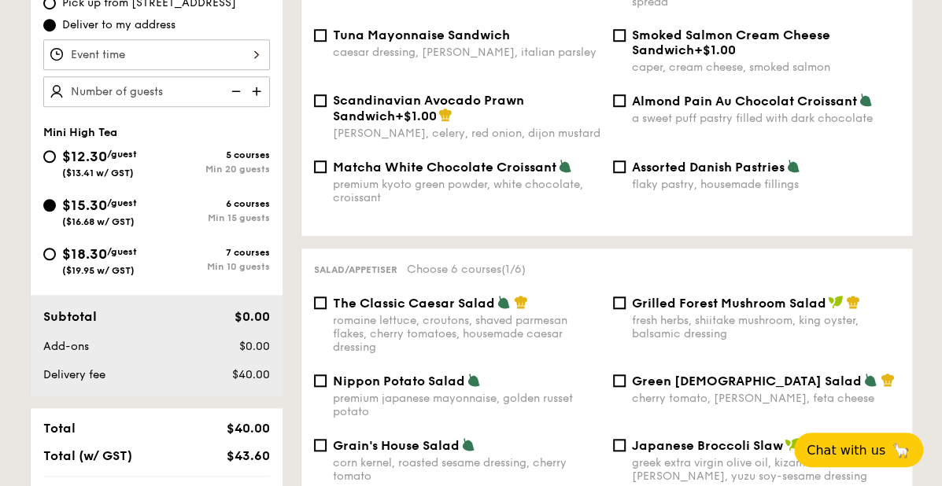
scroll to position [587, 0]
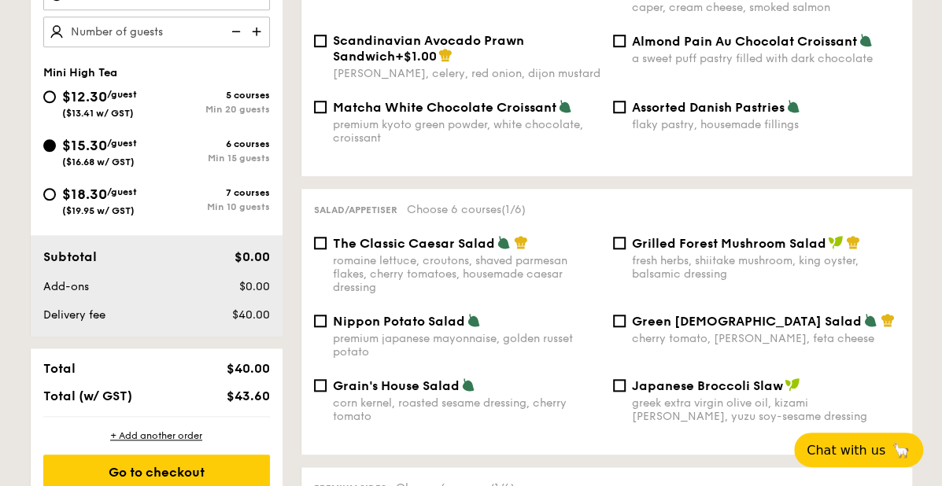
click at [654, 242] on div "Grilled Forest Mushroom Salad fresh herbs, shiitake mushroom, king oyster, bals…" at bounding box center [766, 258] width 268 height 46
click at [625, 242] on input "Grilled Forest Mushroom Salad fresh herbs, shiitake mushroom, king oyster, bals…" at bounding box center [619, 243] width 13 height 13
checkbox input "true"
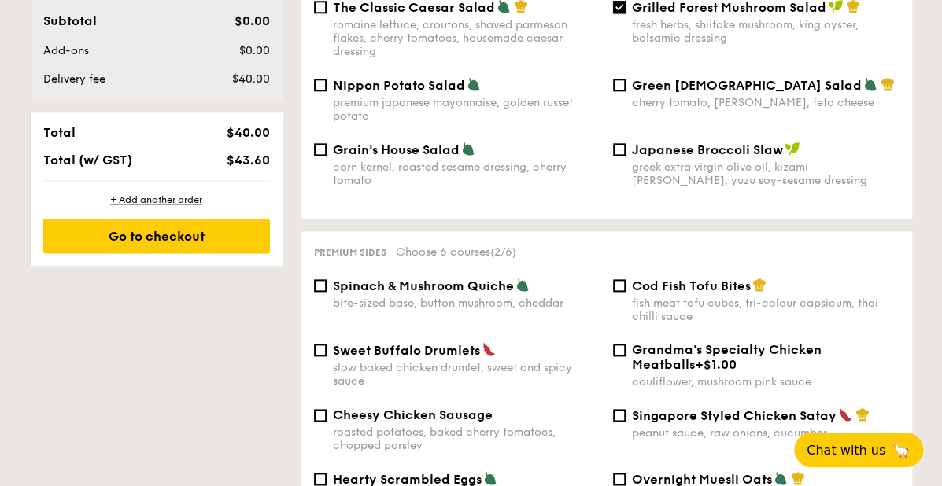
scroll to position [902, 0]
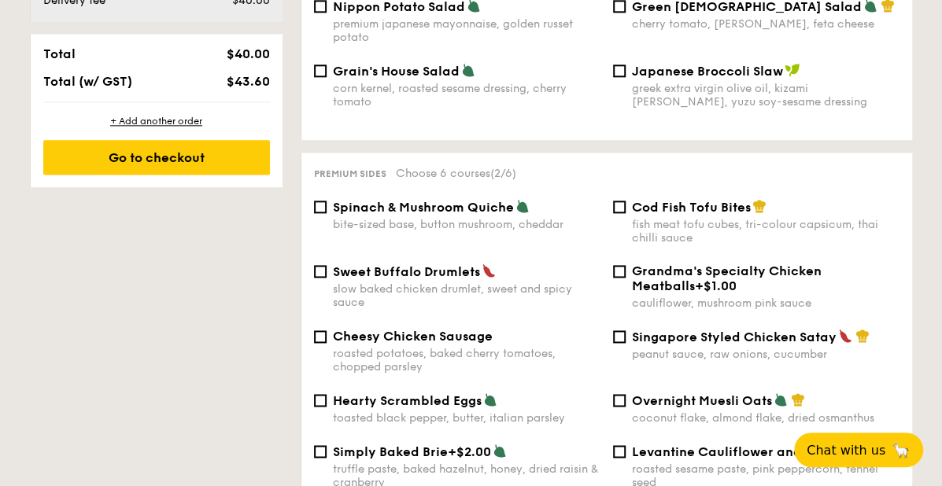
click at [445, 205] on span "Spinach & Mushroom Quiche" at bounding box center [423, 207] width 181 height 15
click at [327, 205] on input "Spinach & Mushroom Quiche bite-sized base, button mushroom, cheddar" at bounding box center [320, 207] width 13 height 13
checkbox input "true"
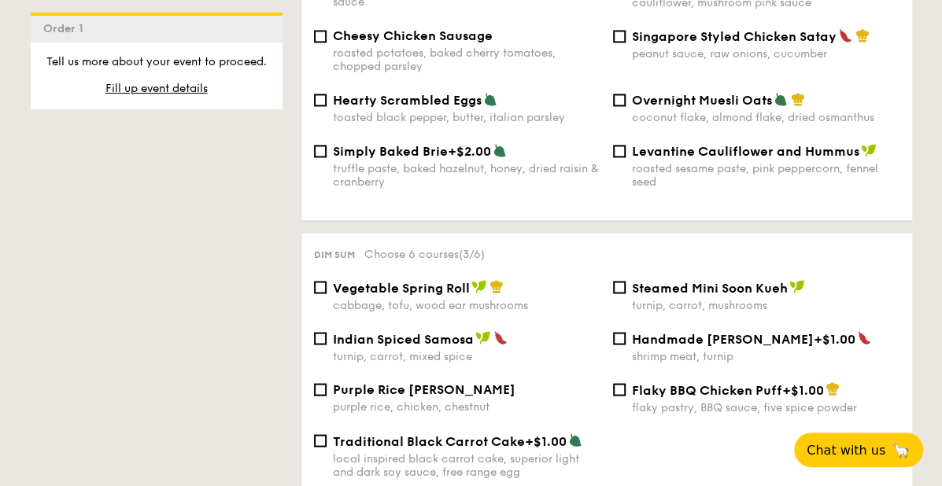
scroll to position [1216, 0]
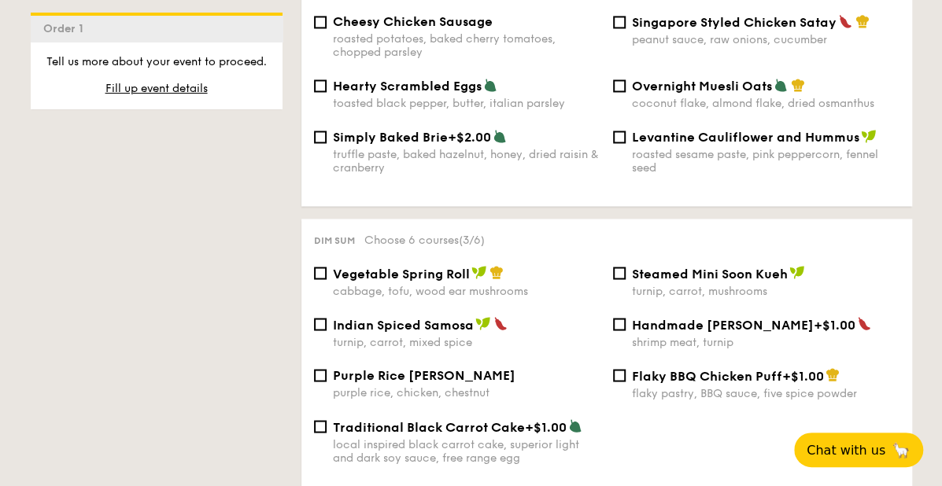
click at [482, 284] on div "cabbage, tofu, wood ear mushrooms" at bounding box center [467, 290] width 268 height 13
click at [327, 279] on input "Vegetable Spring Roll cabbage, tofu, wood ear mushrooms" at bounding box center [320, 273] width 13 height 13
checkbox input "true"
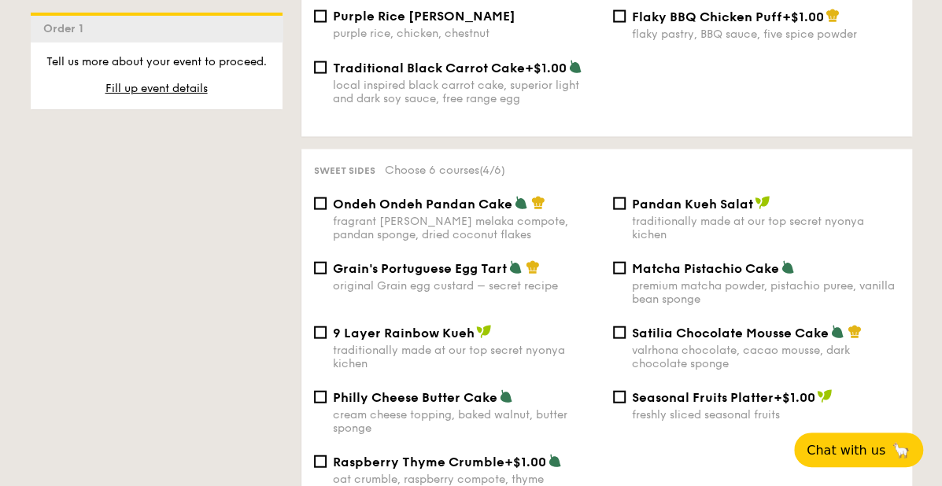
scroll to position [1610, 0]
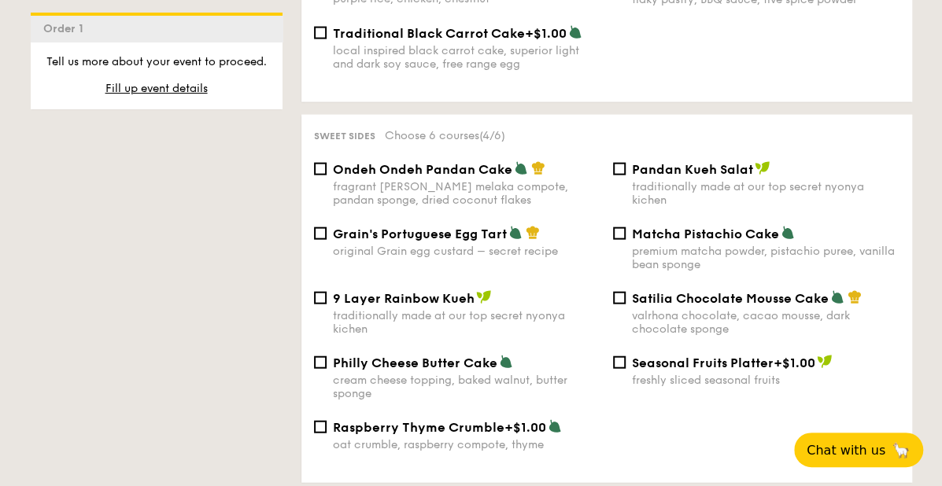
click at [440, 170] on span "Ondeh Ondeh Pandan Cake" at bounding box center [422, 169] width 179 height 15
click at [327, 170] on input "Ondeh Ondeh Pandan Cake fragrant [PERSON_NAME] melaka compote, pandan sponge, d…" at bounding box center [320, 169] width 13 height 13
checkbox input "true"
click at [648, 245] on div "premium matcha powder, pistachio puree, vanilla bean sponge" at bounding box center [766, 258] width 268 height 27
click at [625, 240] on input "Matcha Pistachio Cake premium matcha powder, pistachio puree, vanilla bean spon…" at bounding box center [619, 233] width 13 height 13
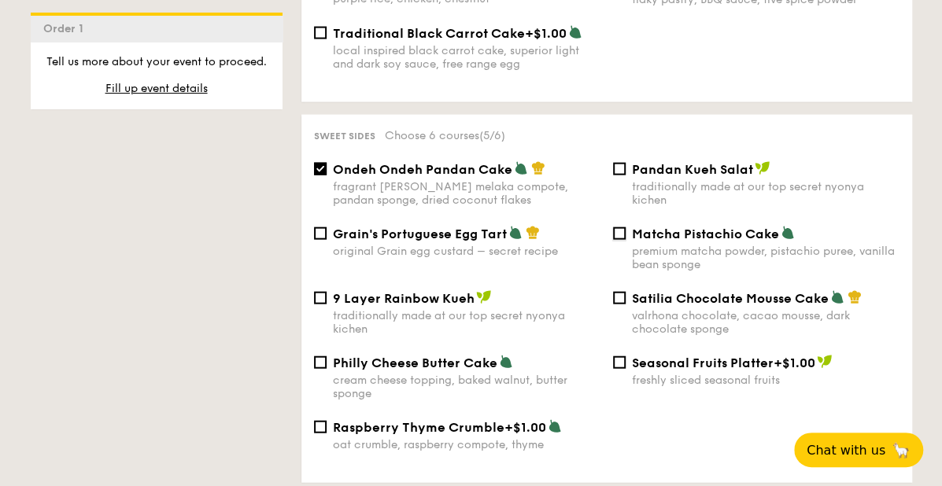
checkbox input "true"
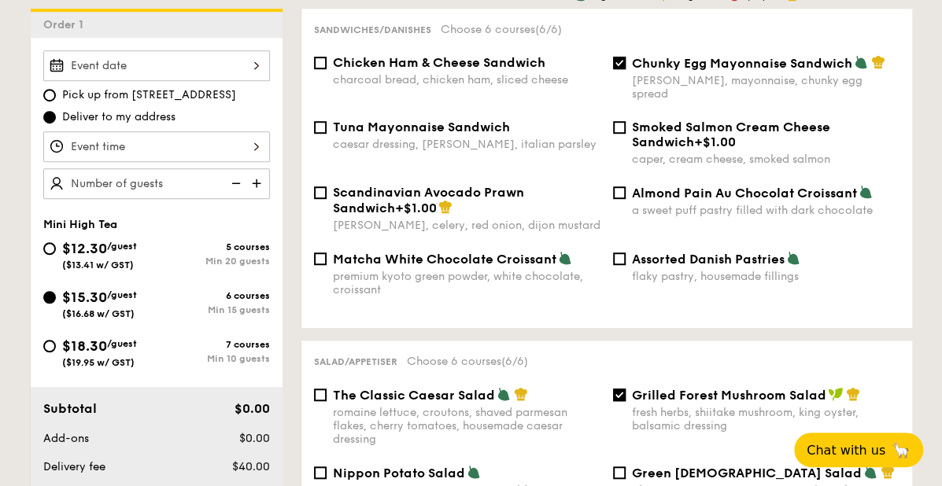
scroll to position [430, 0]
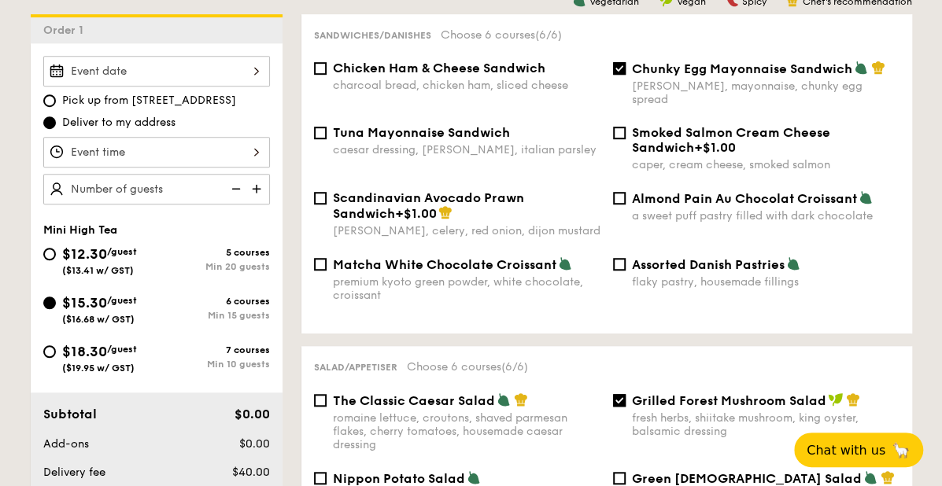
click at [187, 67] on div at bounding box center [156, 71] width 227 height 31
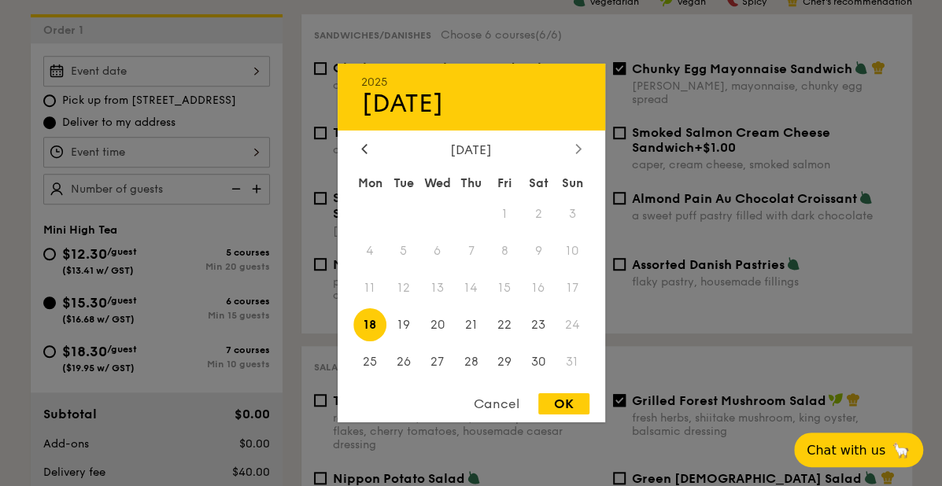
click at [580, 146] on icon at bounding box center [577, 148] width 5 height 9
click at [437, 249] on span "10" at bounding box center [437, 251] width 34 height 34
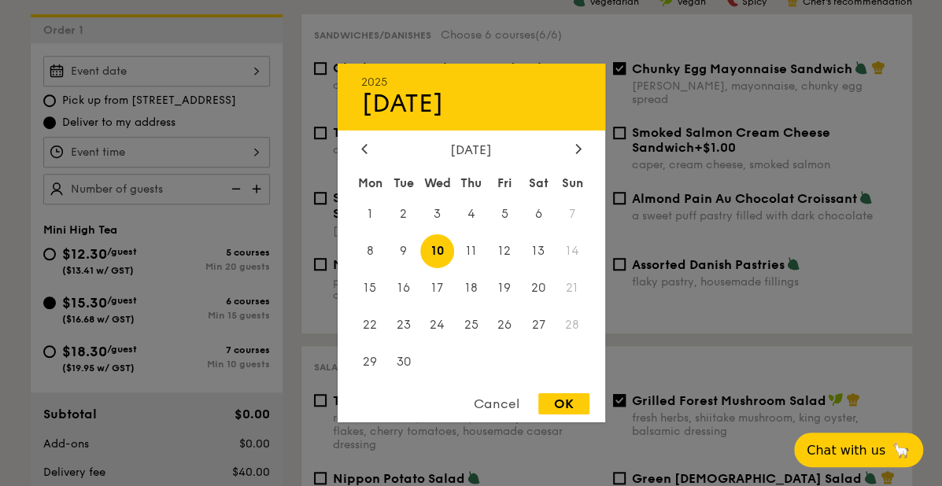
click at [551, 404] on div "OK" at bounding box center [563, 403] width 51 height 21
type input "[DATE]"
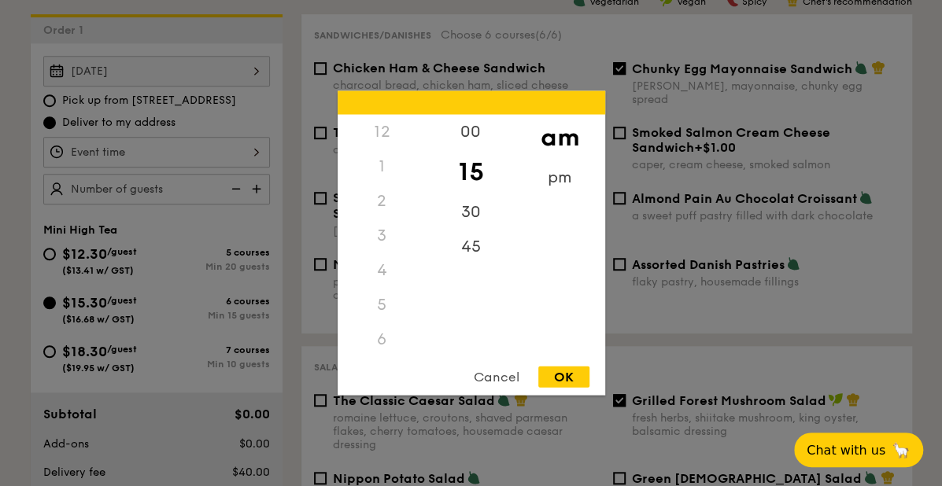
click at [260, 152] on div "12 1 2 3 4 5 6 7 8 9 10 11 00 15 30 45 am pm Cancel OK" at bounding box center [156, 152] width 227 height 31
click at [376, 202] on div "2" at bounding box center [382, 201] width 89 height 35
click at [554, 196] on div "pm" at bounding box center [559, 184] width 89 height 46
click at [467, 128] on div "00" at bounding box center [470, 138] width 89 height 46
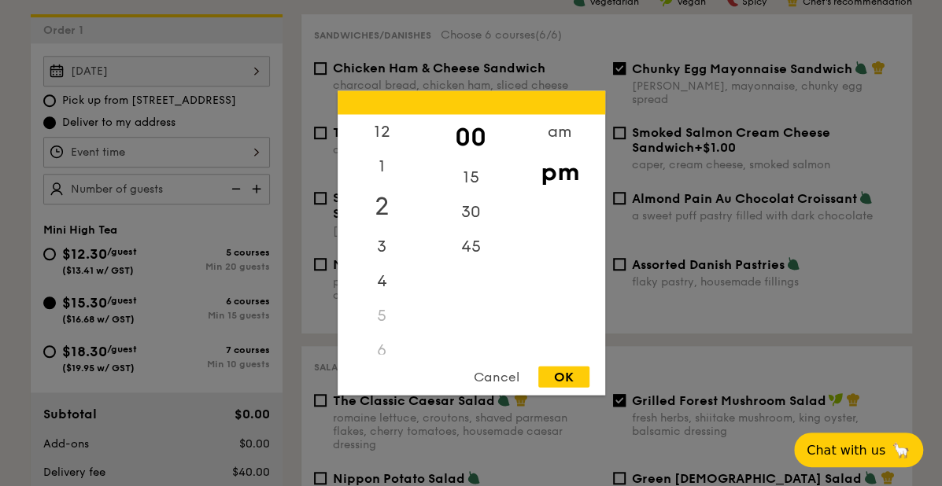
click at [386, 194] on div "2" at bounding box center [382, 207] width 89 height 46
click at [549, 380] on div "OK" at bounding box center [563, 377] width 51 height 21
type input "2:00PM"
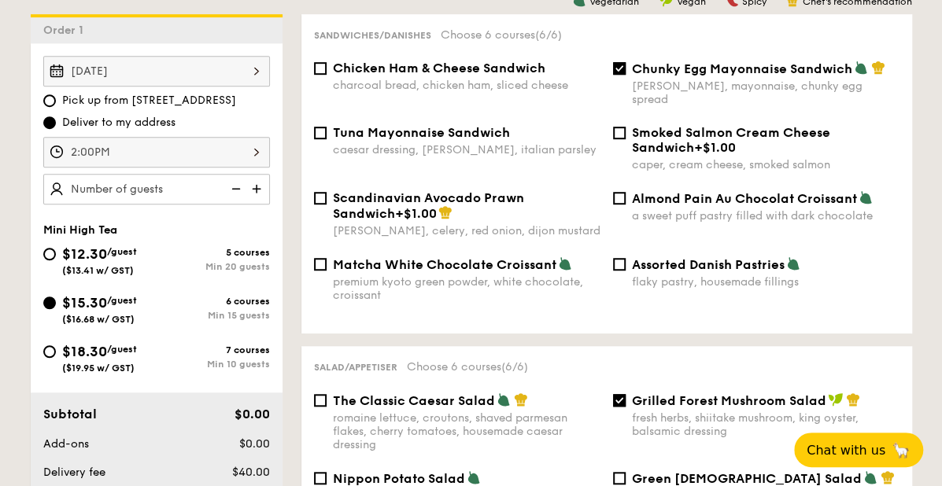
click at [258, 191] on img at bounding box center [258, 189] width 24 height 30
type input "30 guests"
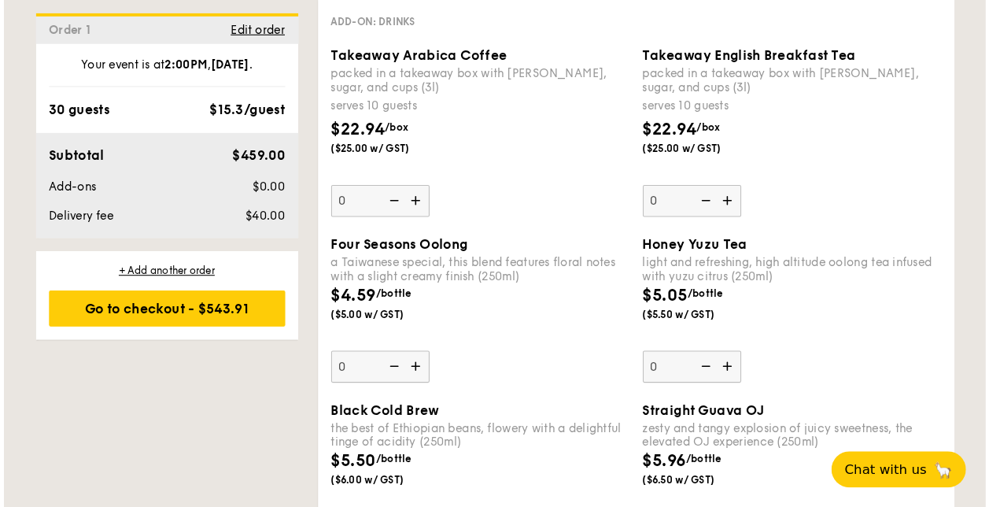
scroll to position [2082, 0]
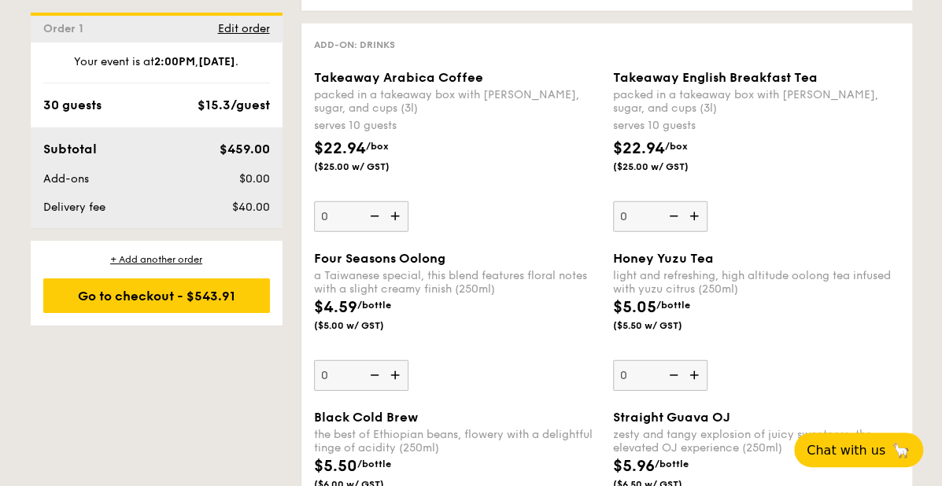
click at [696, 218] on img at bounding box center [696, 216] width 24 height 30
click at [696, 218] on input "0" at bounding box center [660, 216] width 94 height 31
type input "1"
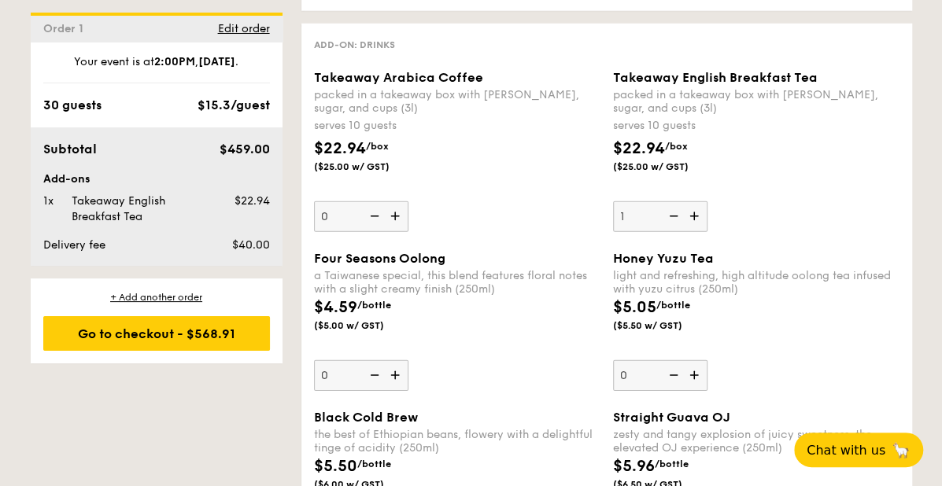
click at [397, 213] on img at bounding box center [397, 216] width 24 height 30
click at [397, 213] on input "0" at bounding box center [361, 216] width 94 height 31
type input "1"
